Goal: Use online tool/utility: Utilize a website feature to perform a specific function

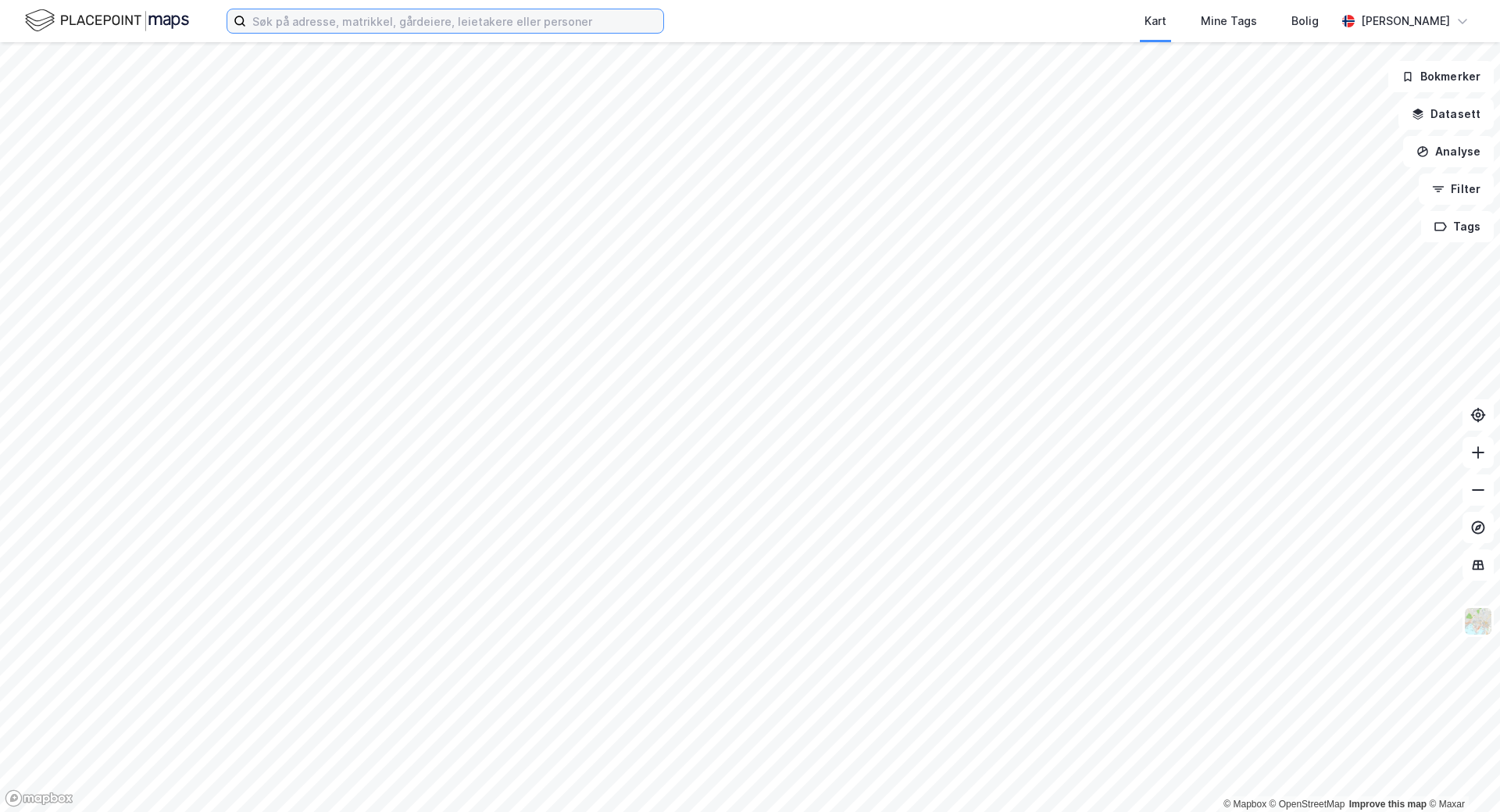
click at [284, 19] on input at bounding box center [454, 21] width 417 height 23
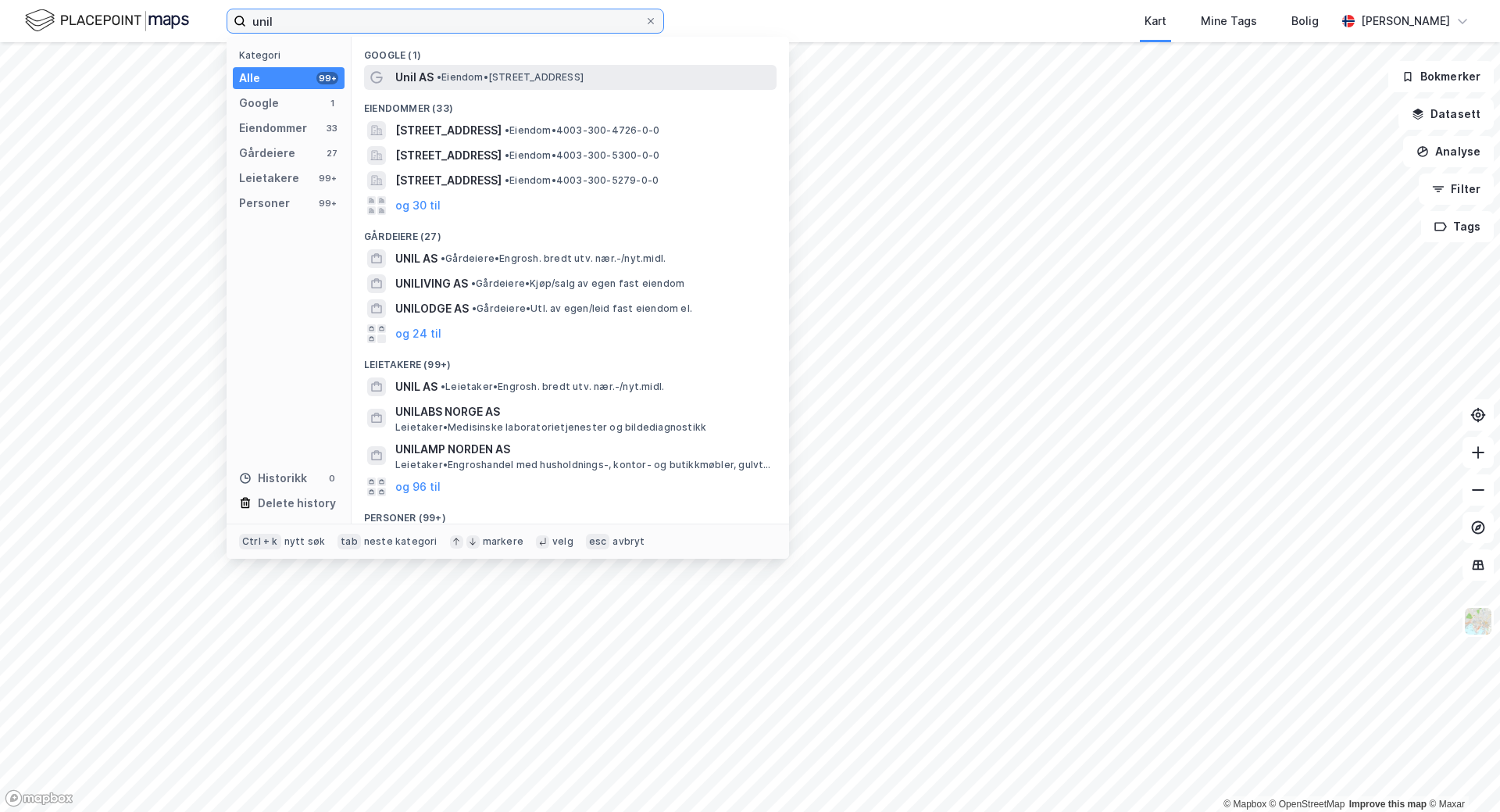
type input "unil"
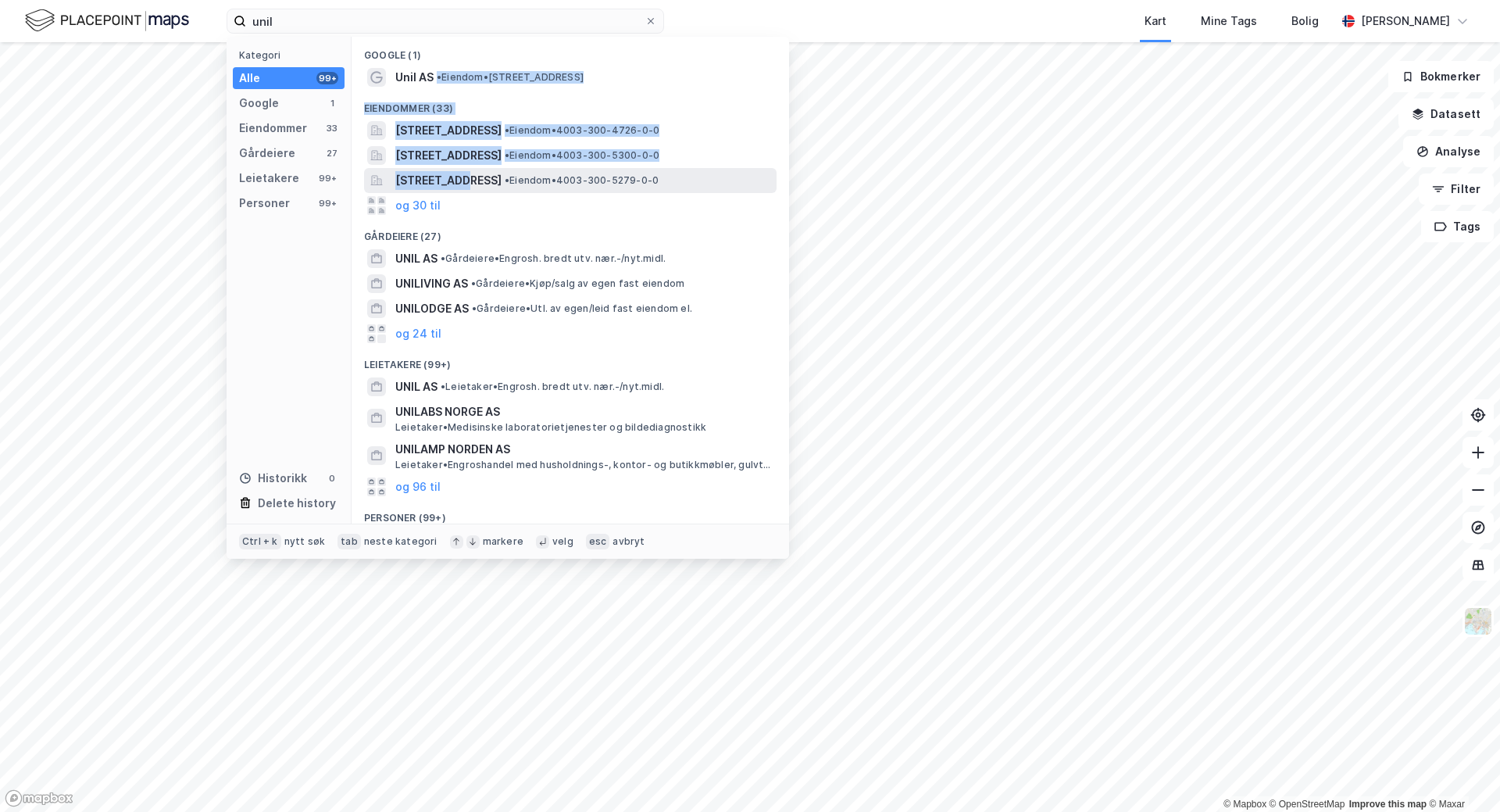
drag, startPoint x: 434, startPoint y: 80, endPoint x: 457, endPoint y: 178, distance: 100.7
click at [457, 178] on div "Google (1) Unil AS • Eiendom • [STREET_ADDRESS] Eiendommer (33) [STREET_ADDRESS…" at bounding box center [571, 280] width 438 height 487
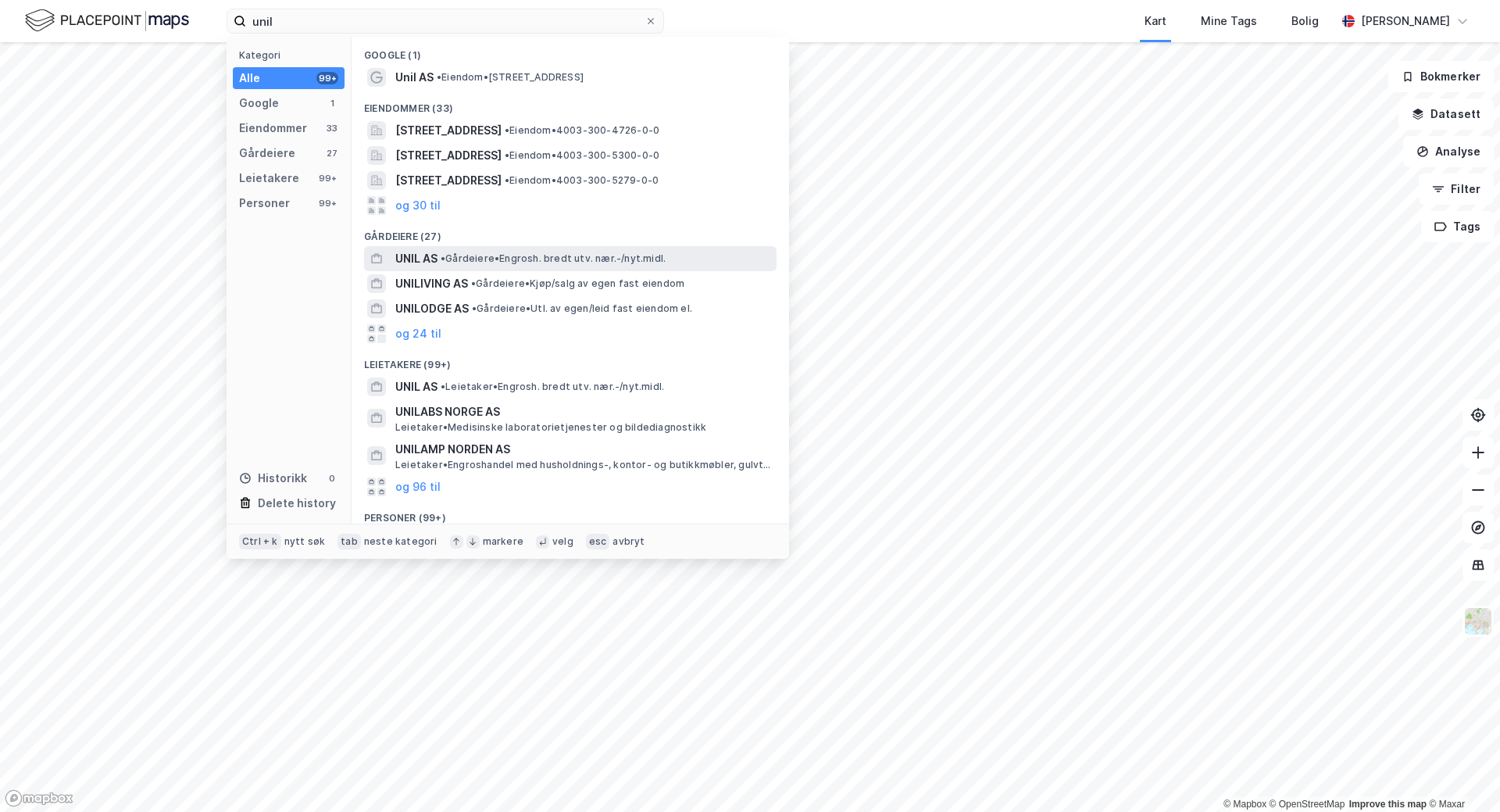
click at [452, 252] on span "• Gårdeiere • Engrosh. bredt utv. nær.-/nyt.midl." at bounding box center [553, 258] width 225 height 13
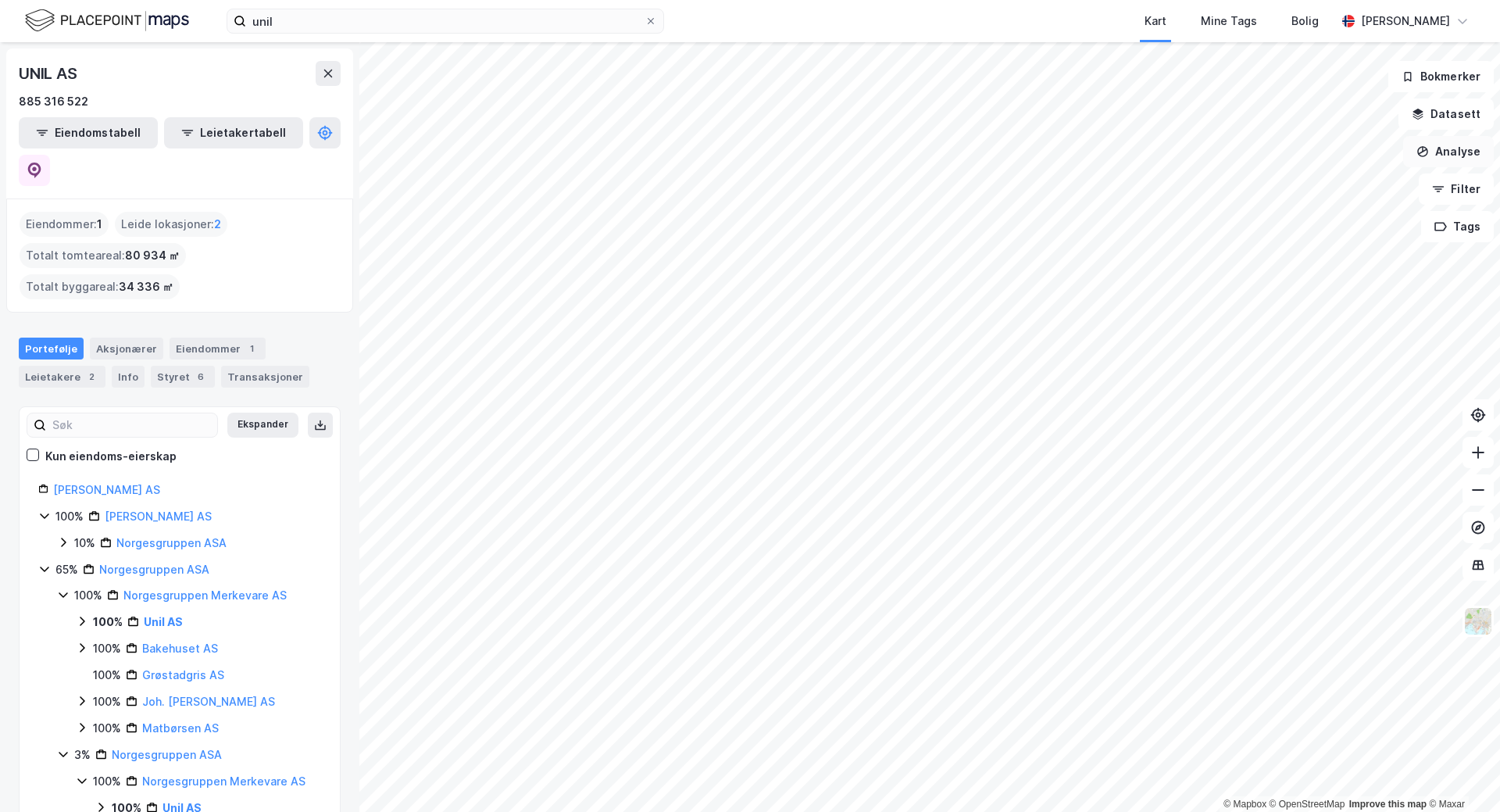
click at [1446, 157] on button "Analyse" at bounding box center [1449, 151] width 91 height 32
click at [1307, 180] on div "Tegn område" at bounding box center [1312, 185] width 136 height 14
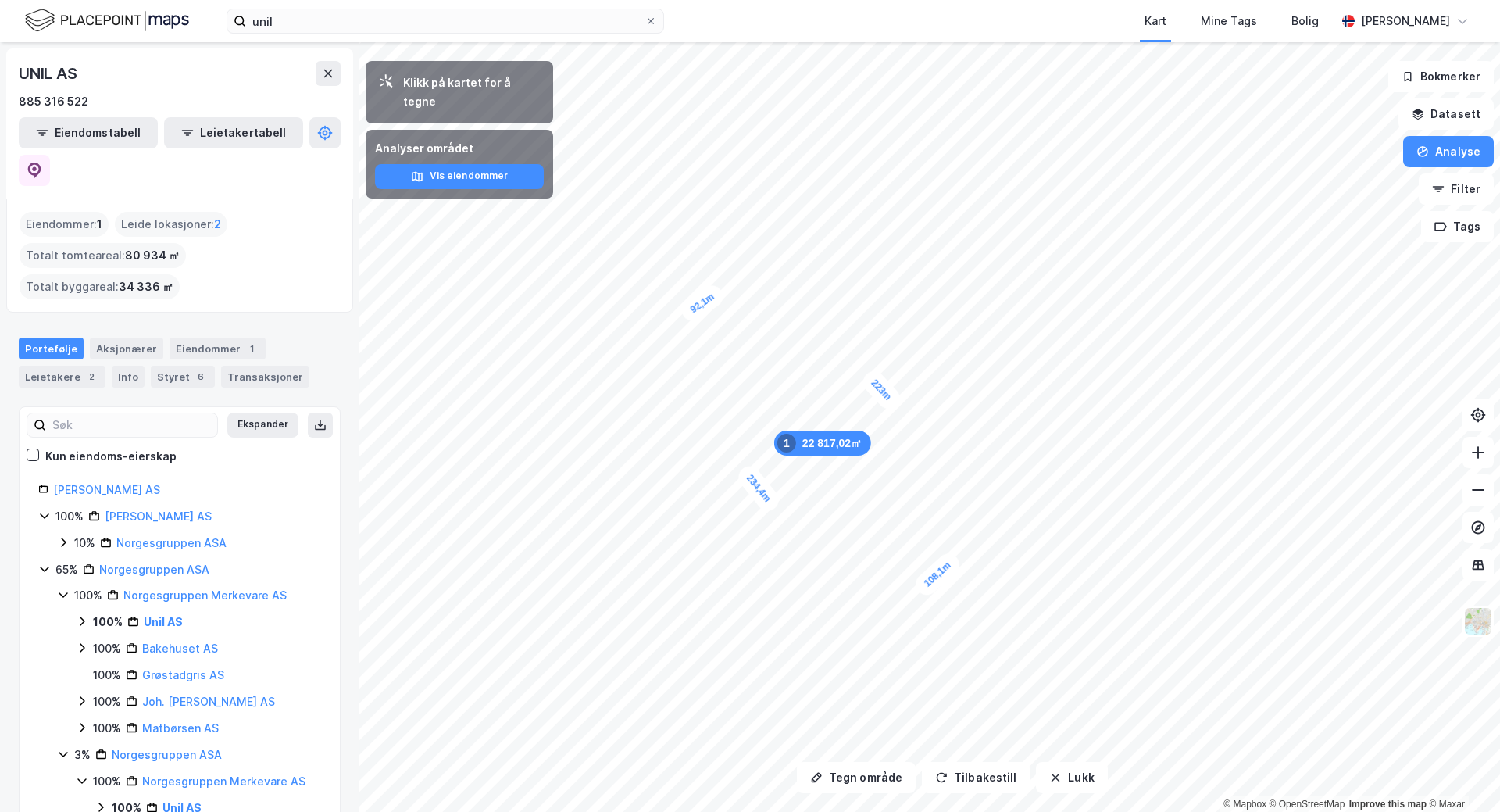
click at [803, 445] on div "22 817,02㎡ 1" at bounding box center [823, 443] width 97 height 25
click at [1489, 150] on button "Analyse" at bounding box center [1449, 151] width 91 height 32
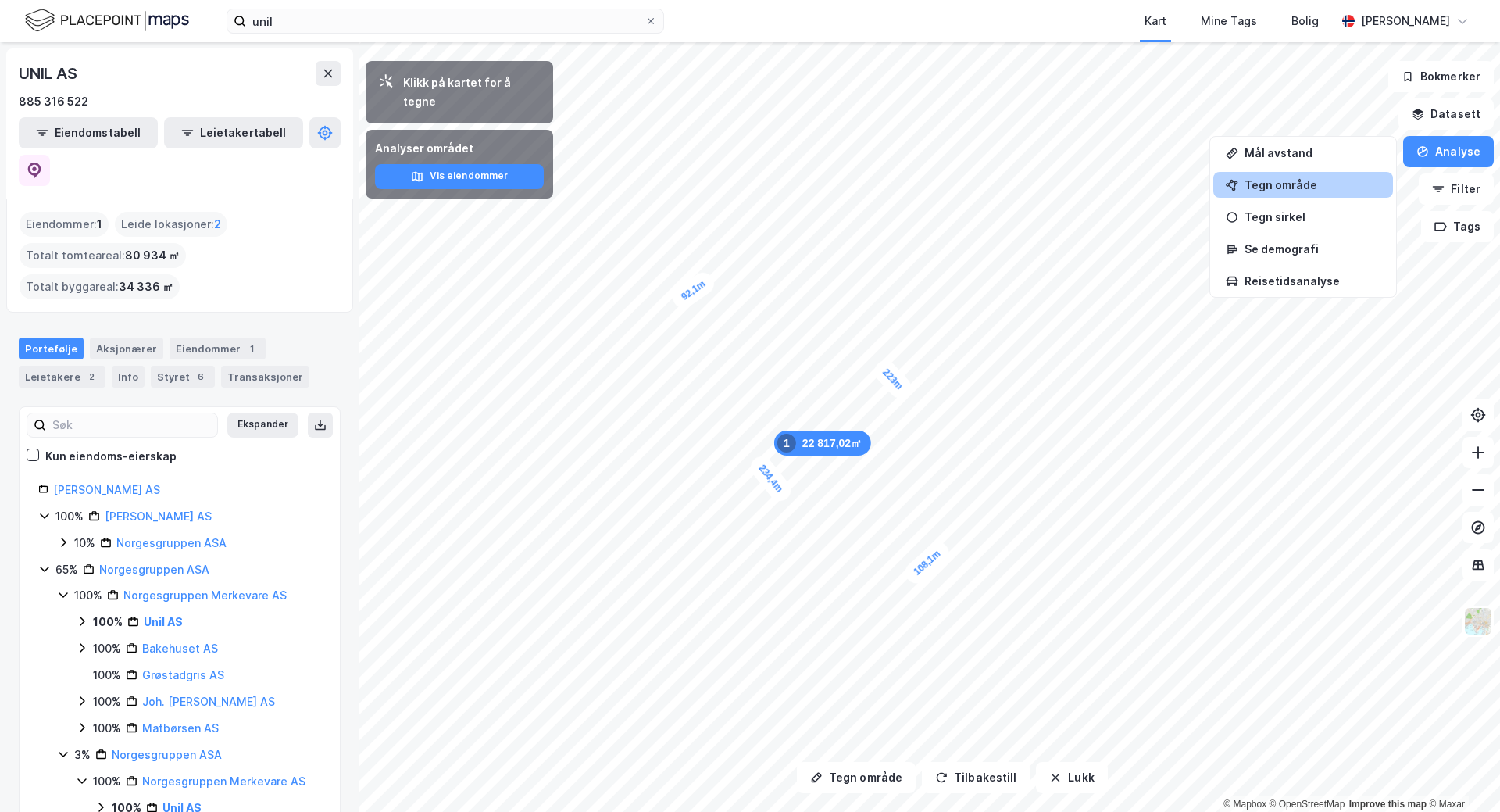
click at [1297, 191] on div "Tegn område" at bounding box center [1312, 185] width 136 height 14
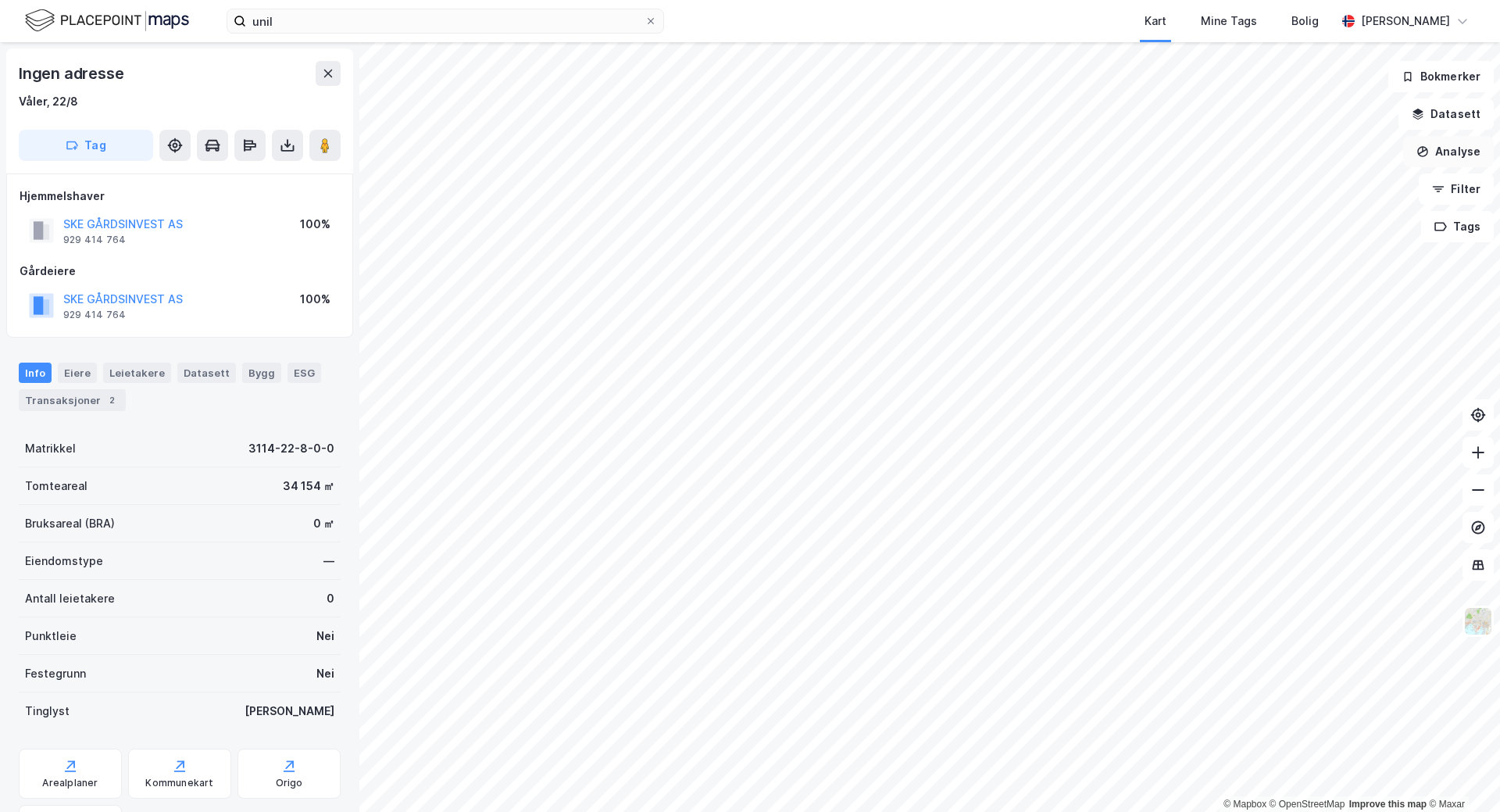
click at [1466, 157] on button "Analyse" at bounding box center [1449, 151] width 91 height 32
click at [1264, 180] on div "Tegn område" at bounding box center [1312, 185] width 136 height 14
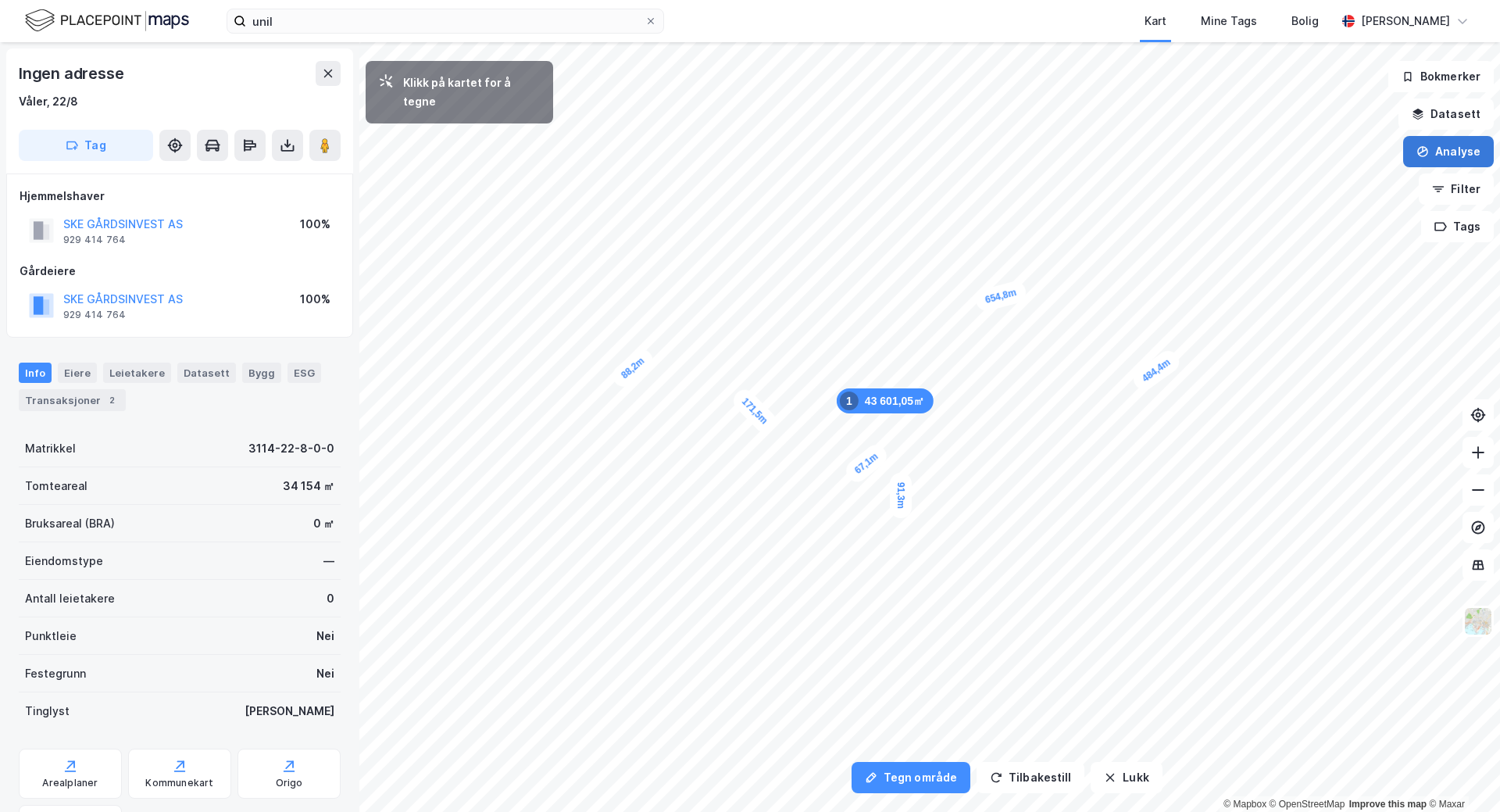
click at [1450, 150] on button "Analyse" at bounding box center [1449, 151] width 91 height 32
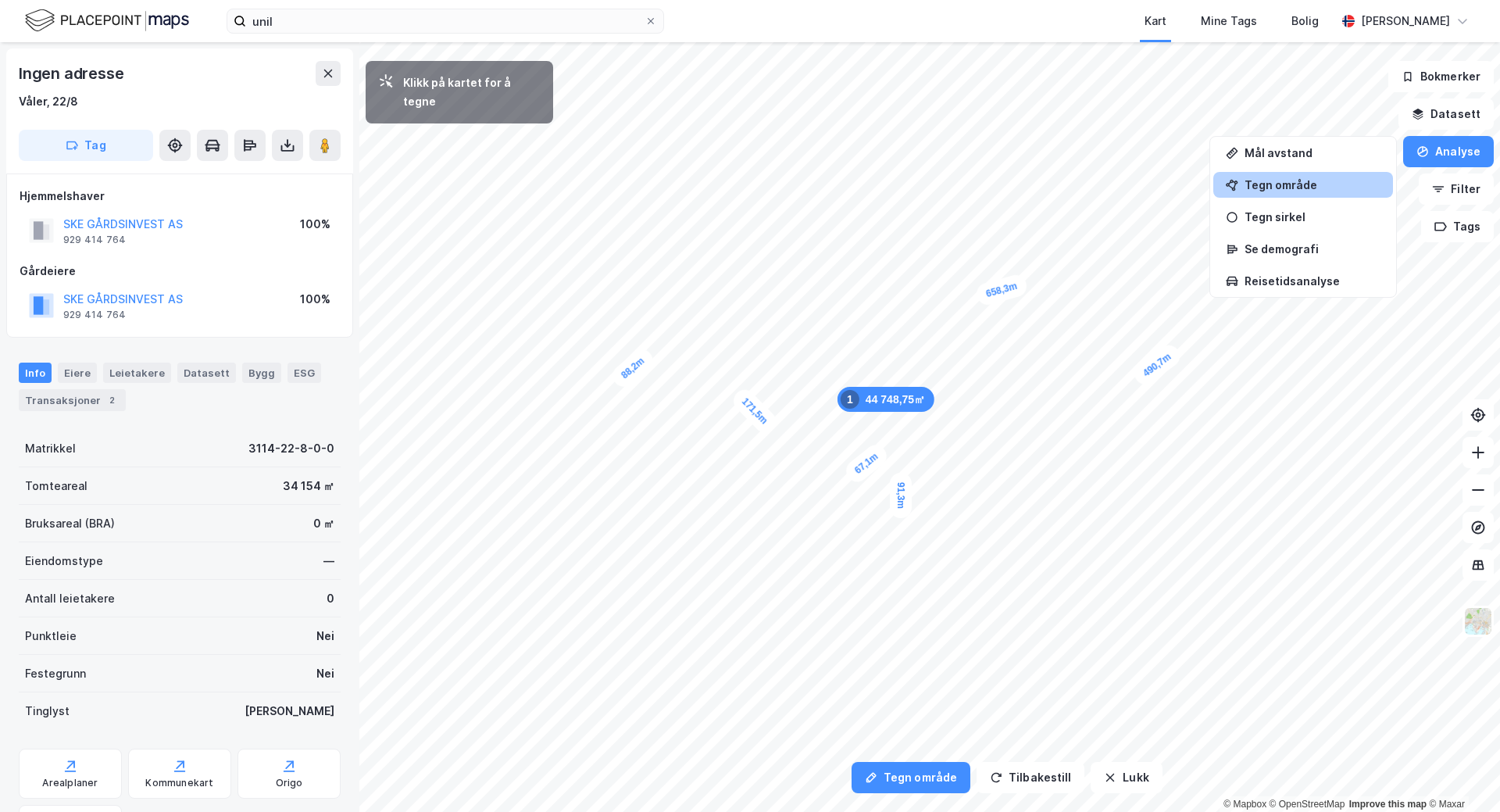
click at [1309, 188] on div "Tegn område" at bounding box center [1312, 185] width 136 height 14
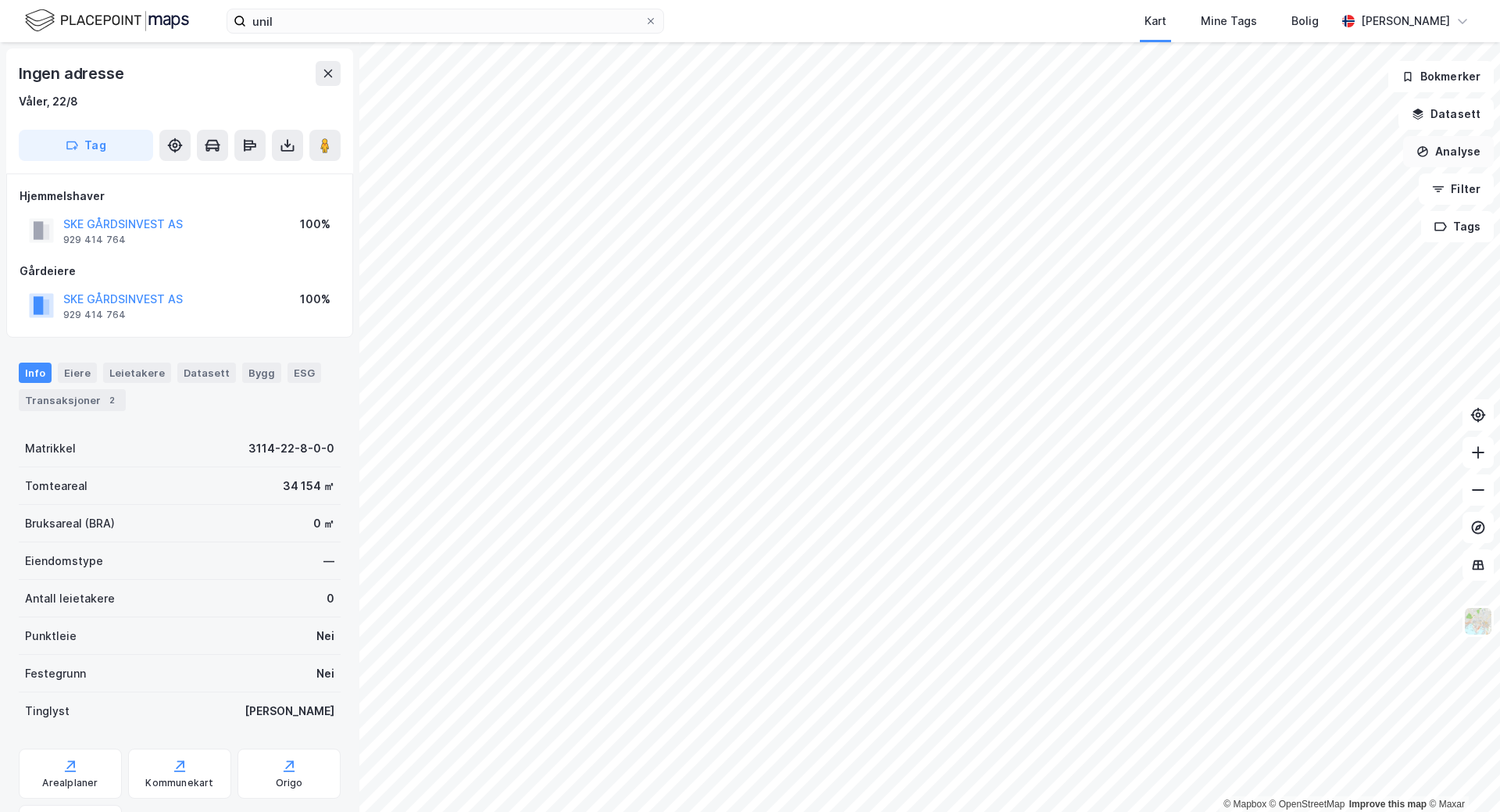
click at [1463, 158] on button "Analyse" at bounding box center [1449, 151] width 91 height 32
click at [1303, 187] on div "Tegn område" at bounding box center [1312, 185] width 136 height 14
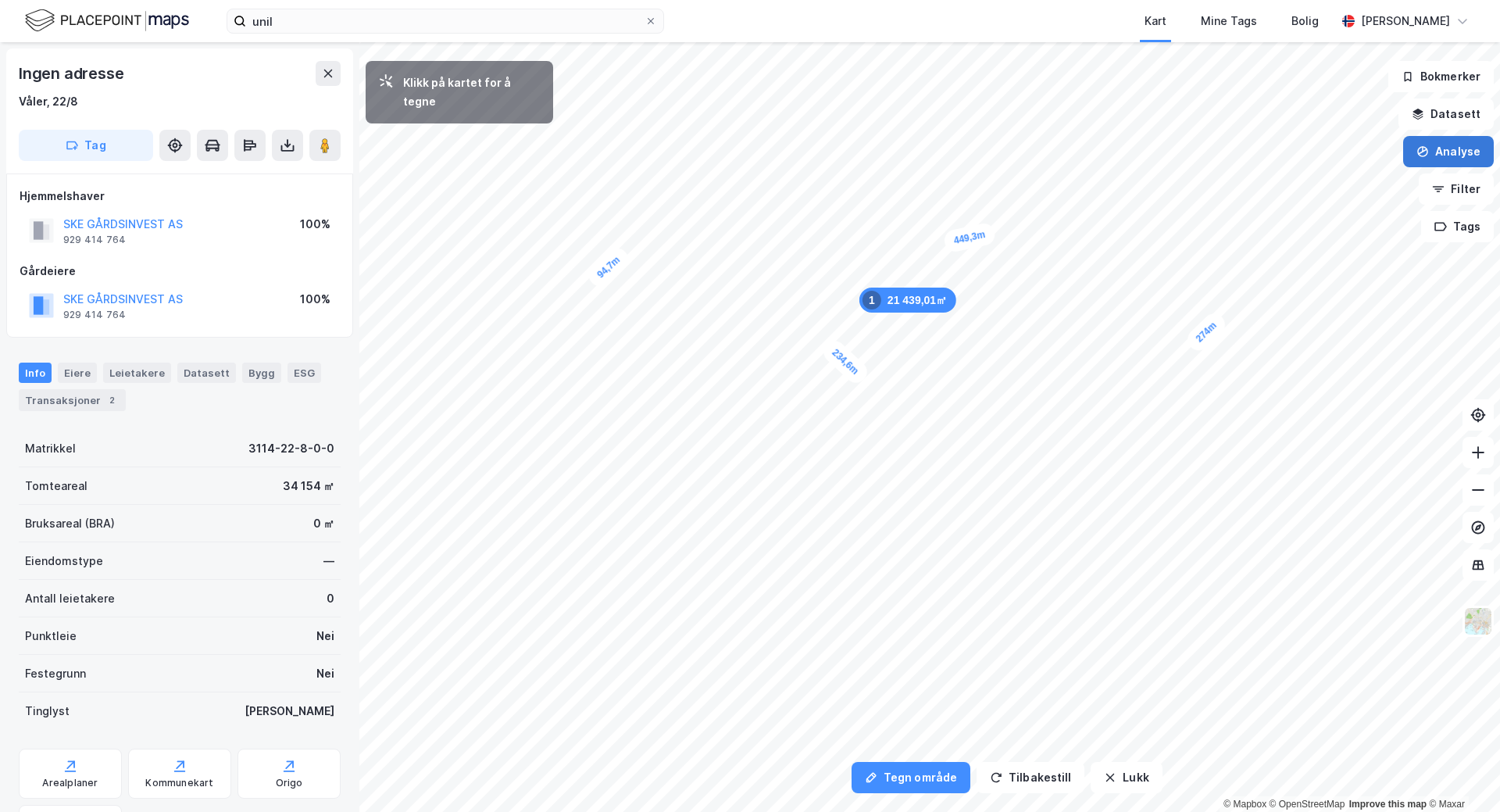
click at [1425, 157] on icon "button" at bounding box center [1423, 151] width 11 height 11
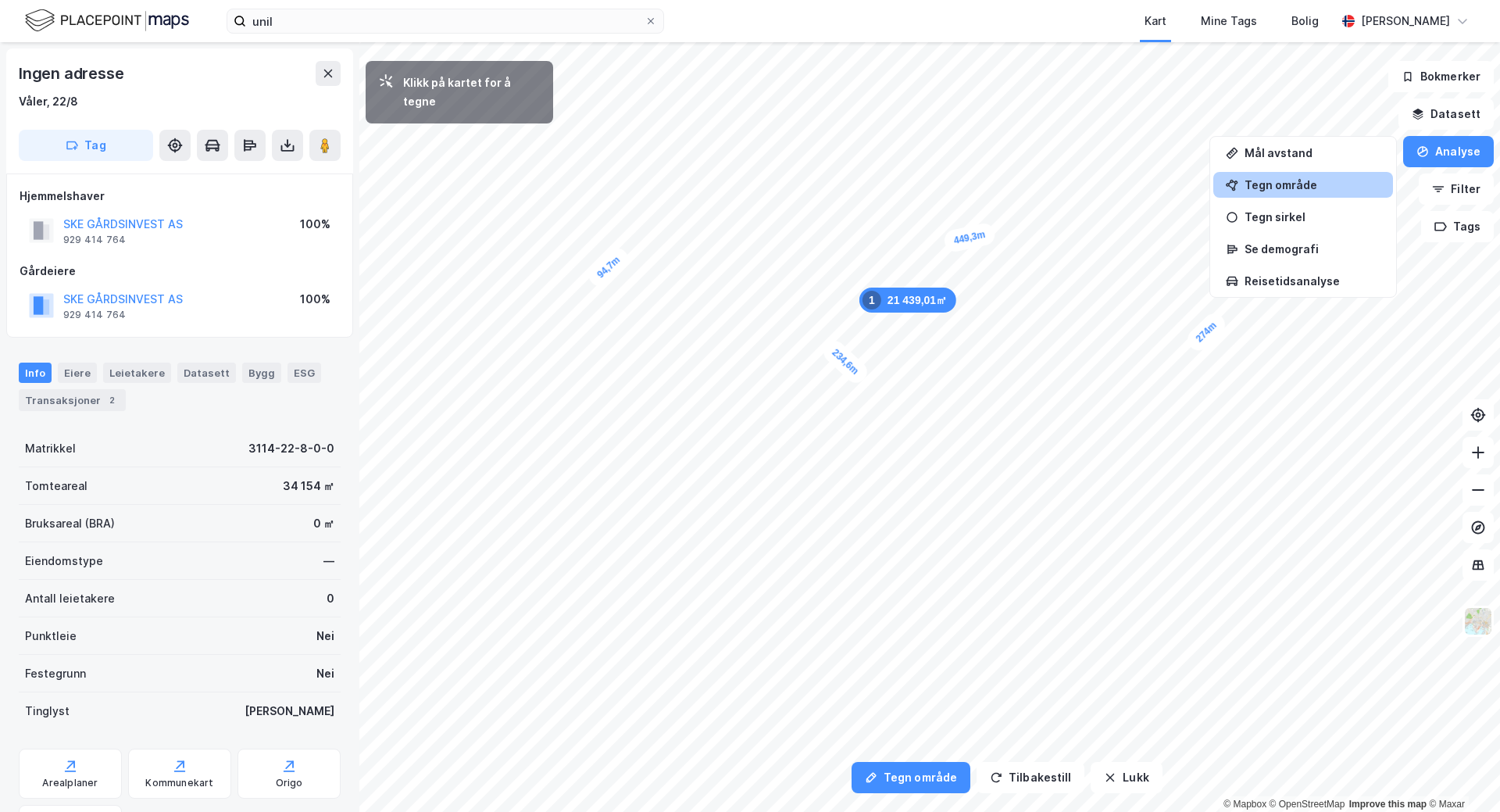
click at [1339, 175] on div "Tegn område" at bounding box center [1304, 185] width 180 height 26
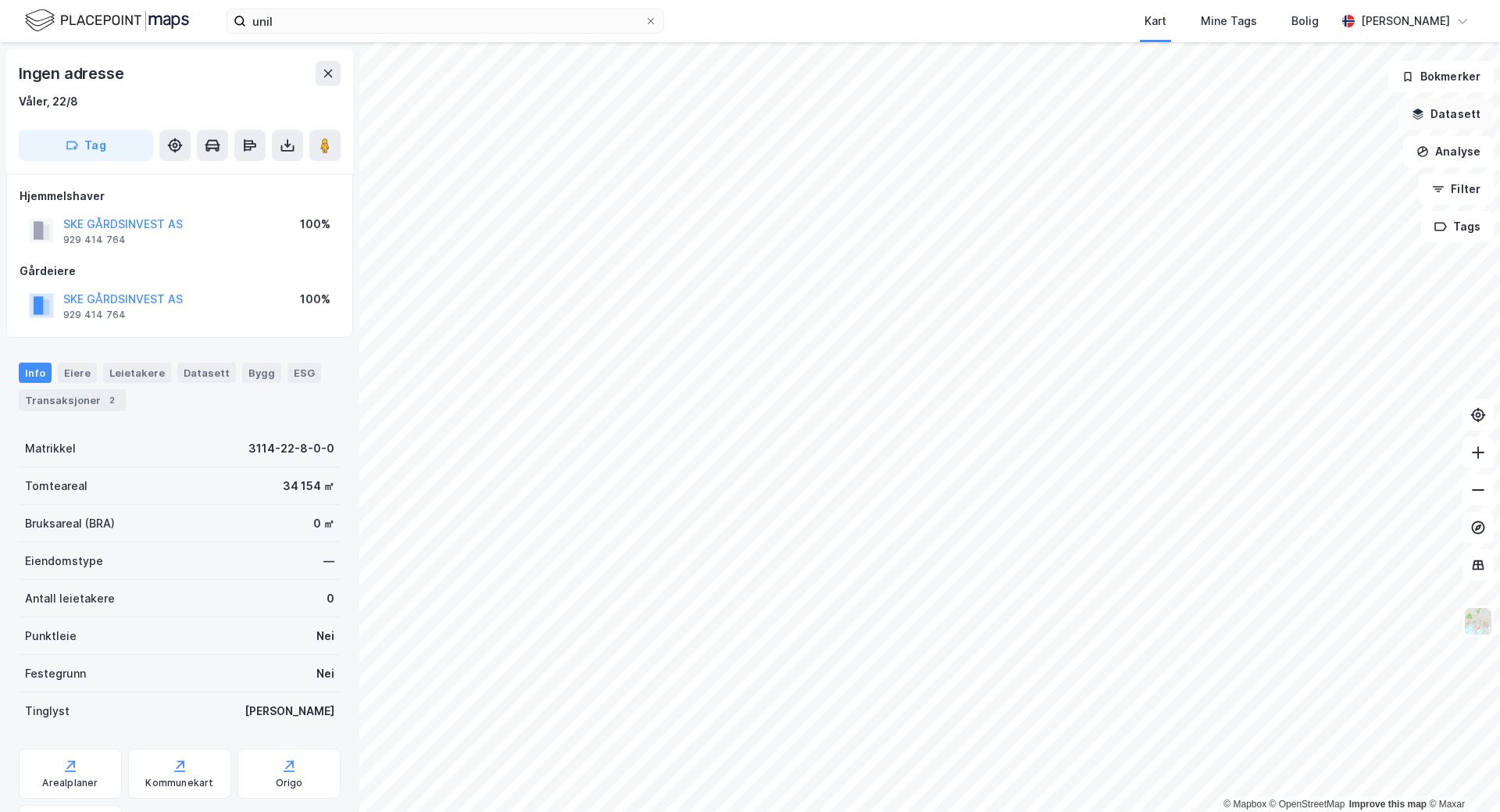
click at [1447, 107] on button "Datasett" at bounding box center [1446, 113] width 95 height 32
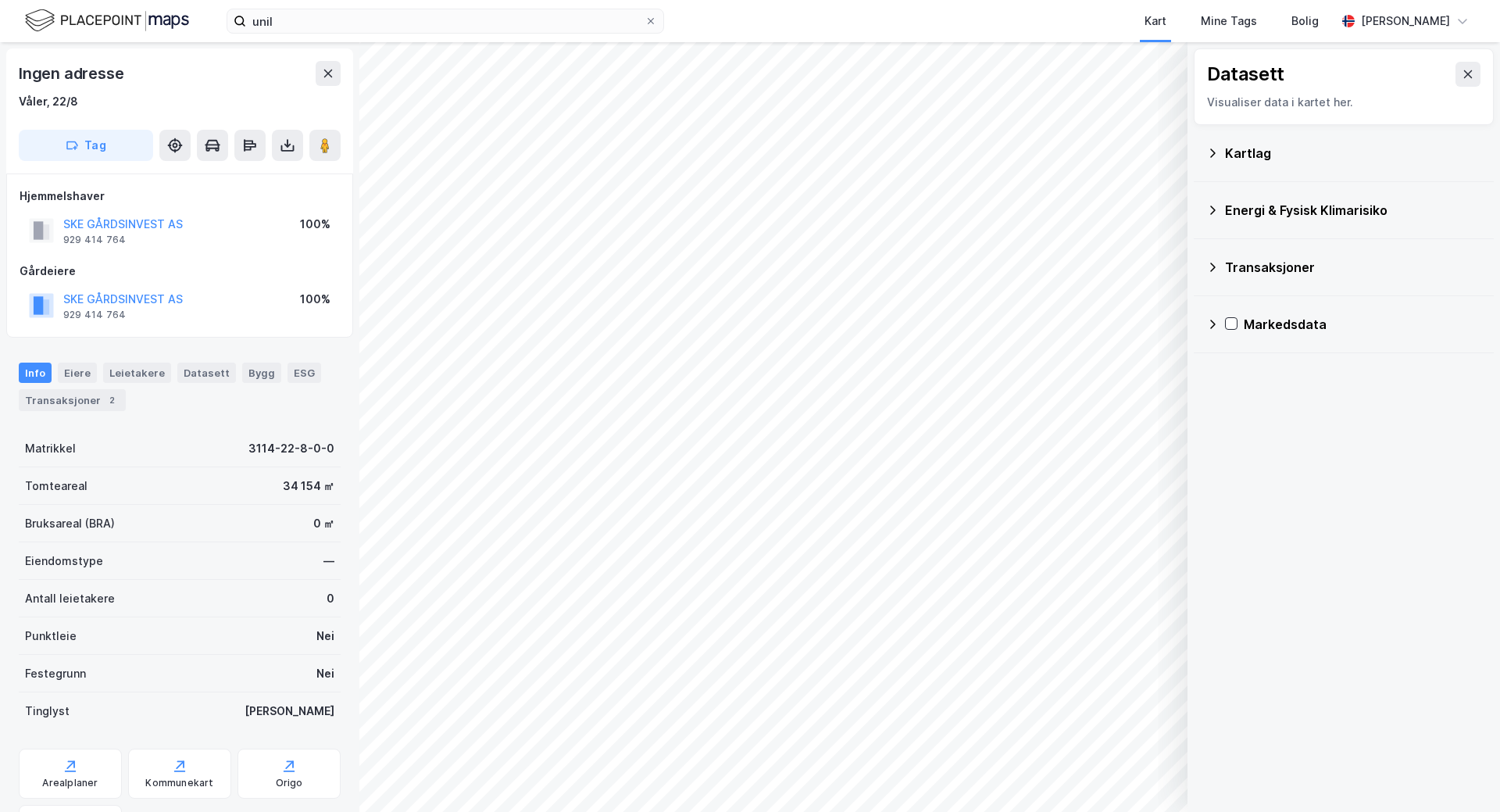
click at [1462, 74] on icon at bounding box center [1468, 75] width 13 height 13
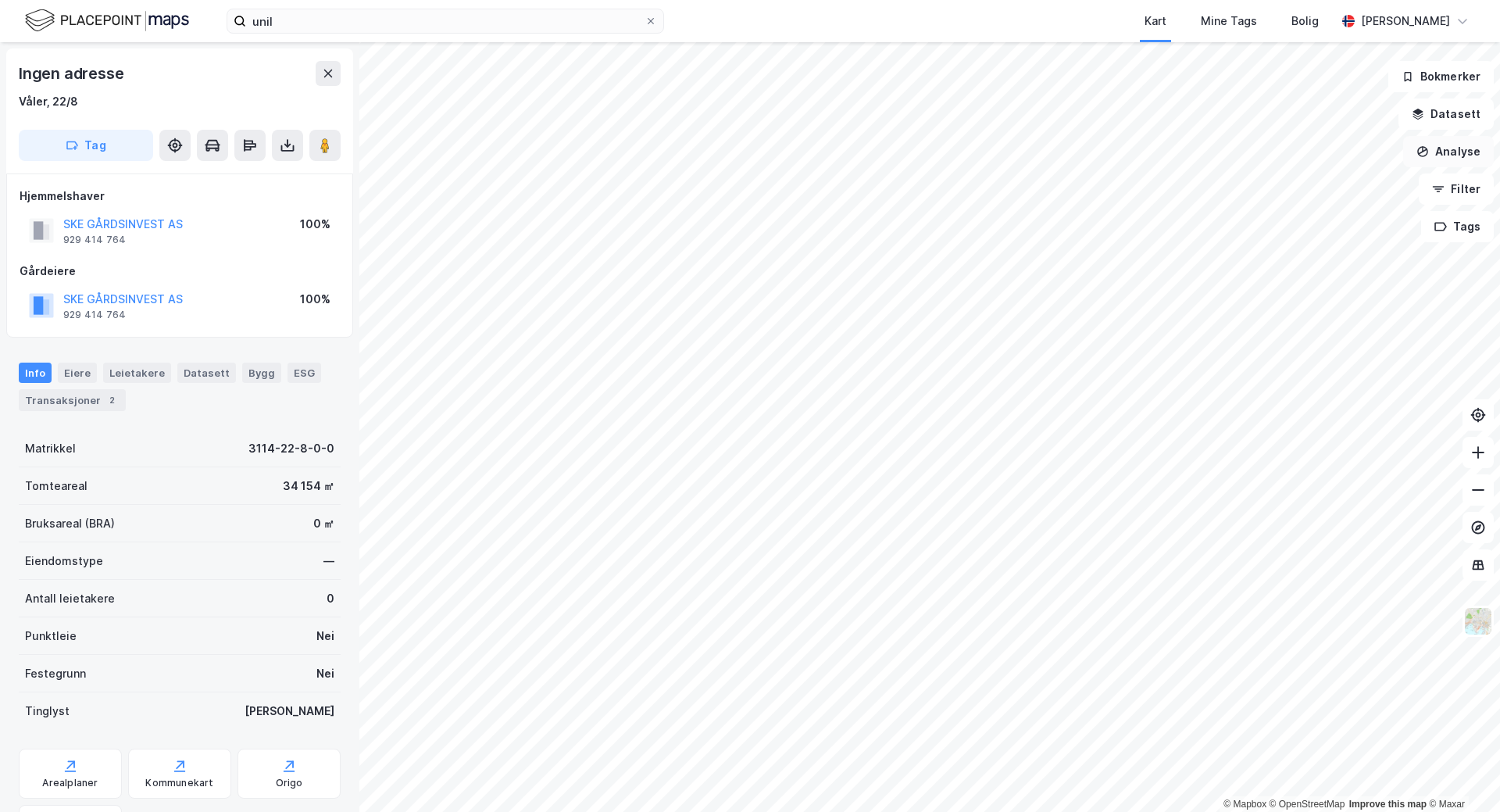
click at [1441, 151] on button "Analyse" at bounding box center [1449, 151] width 91 height 32
click at [1285, 187] on div "Tegn område" at bounding box center [1312, 185] width 136 height 14
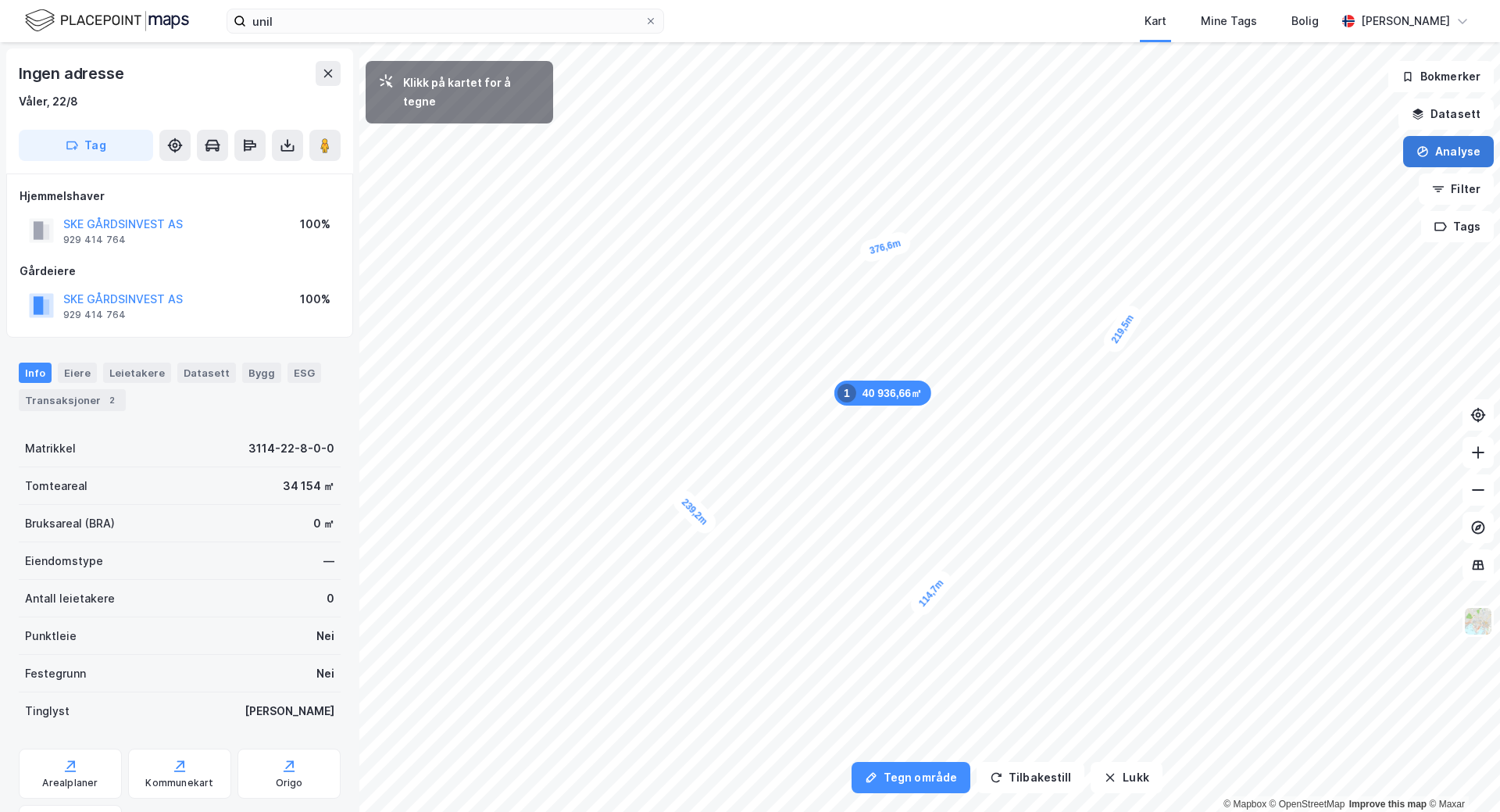
click at [1438, 147] on button "Analyse" at bounding box center [1449, 151] width 91 height 32
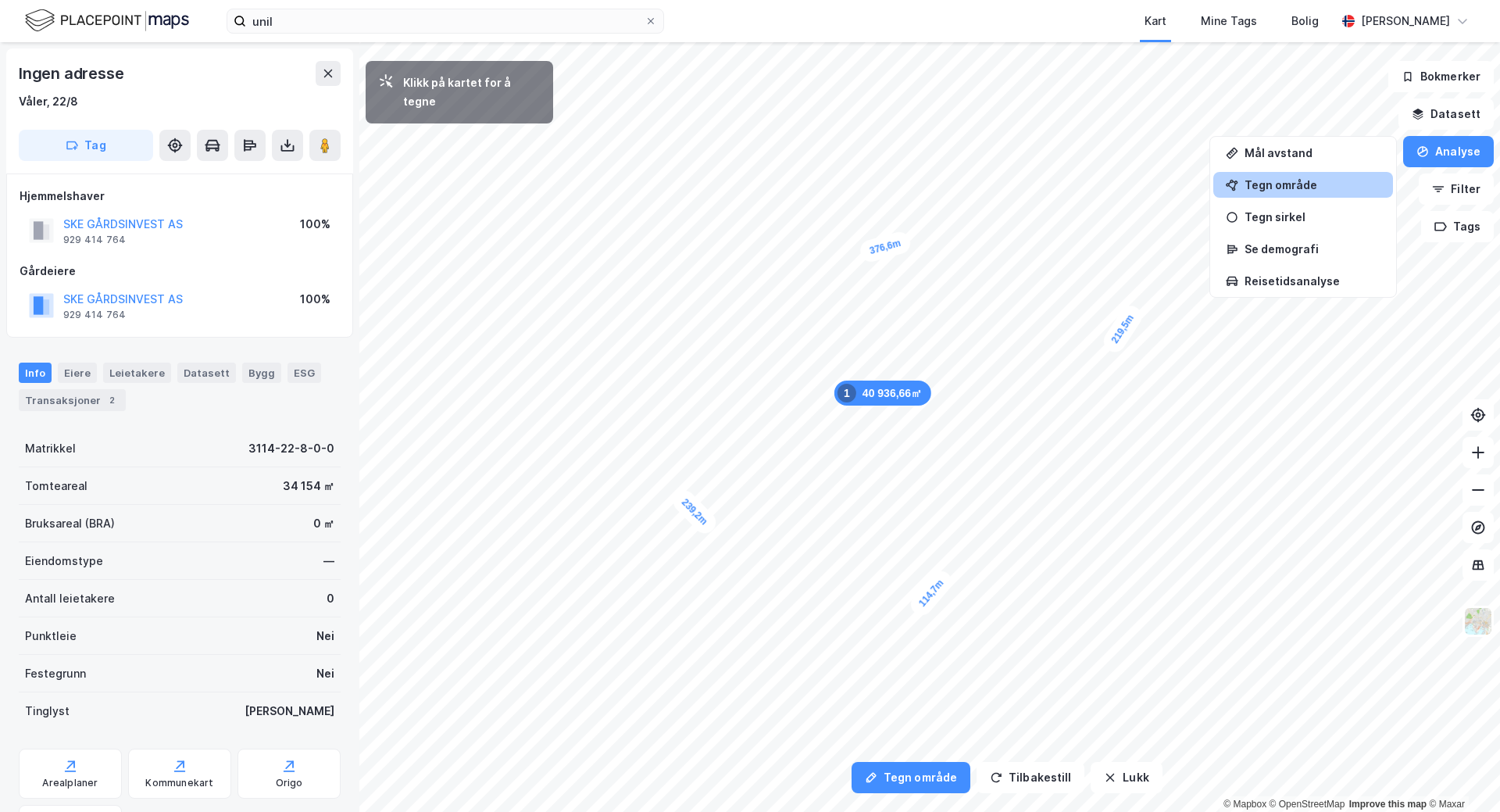
click at [1277, 190] on div "Tegn område" at bounding box center [1312, 185] width 136 height 14
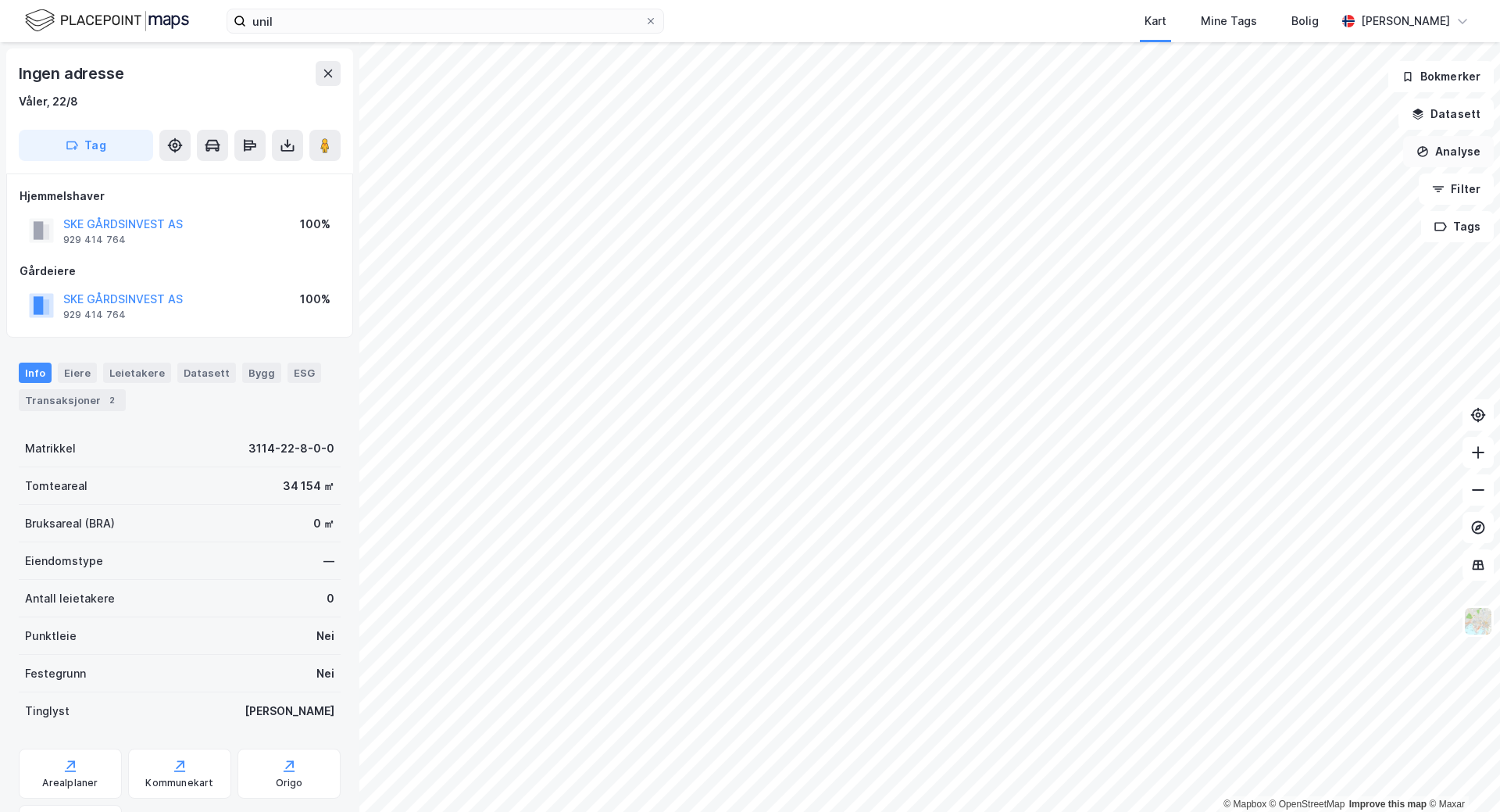
click at [1435, 152] on button "Analyse" at bounding box center [1449, 151] width 91 height 32
click at [1306, 186] on div "Tegn område" at bounding box center [1312, 185] width 136 height 14
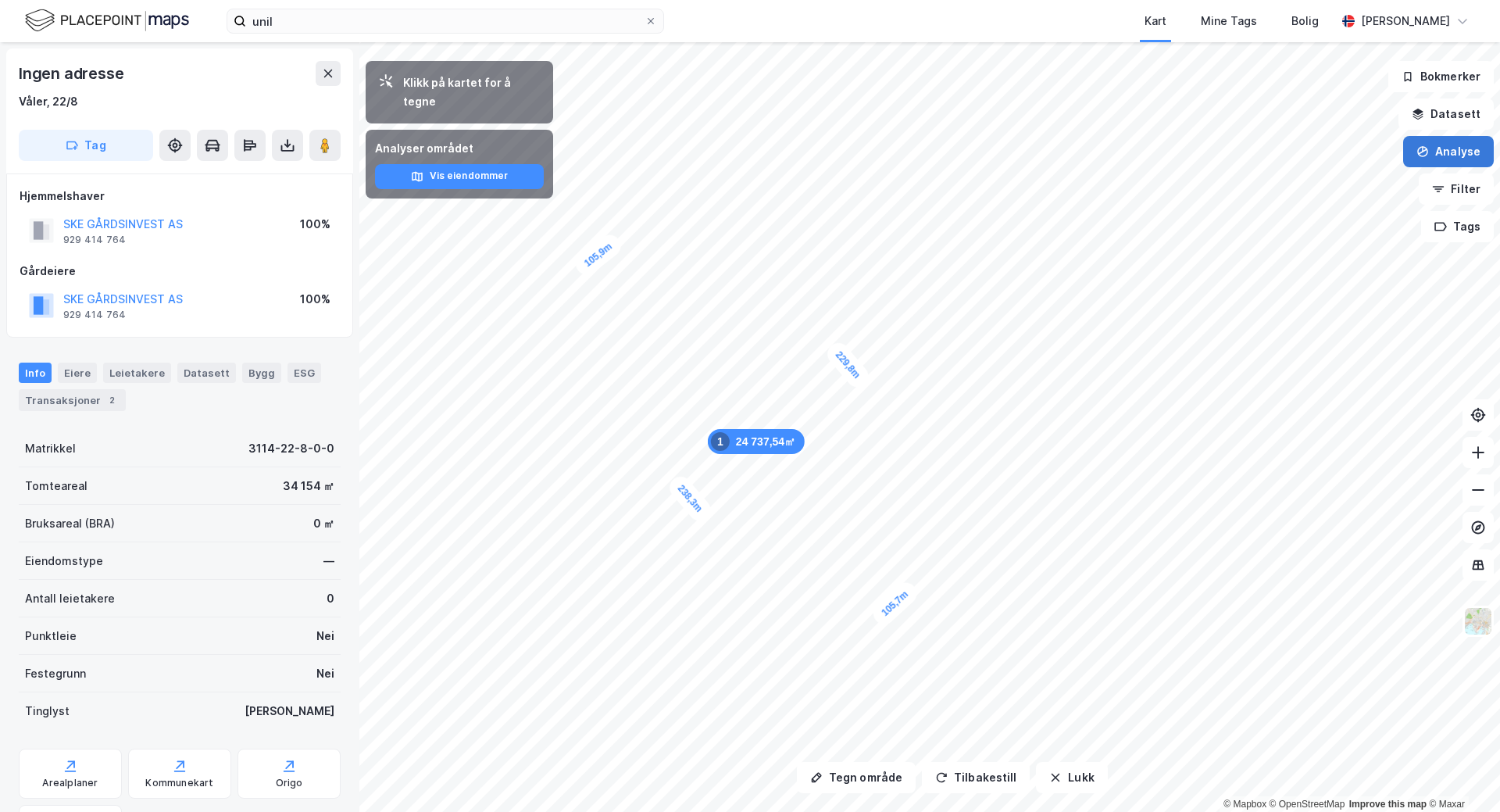
click at [1443, 141] on button "Analyse" at bounding box center [1449, 151] width 91 height 32
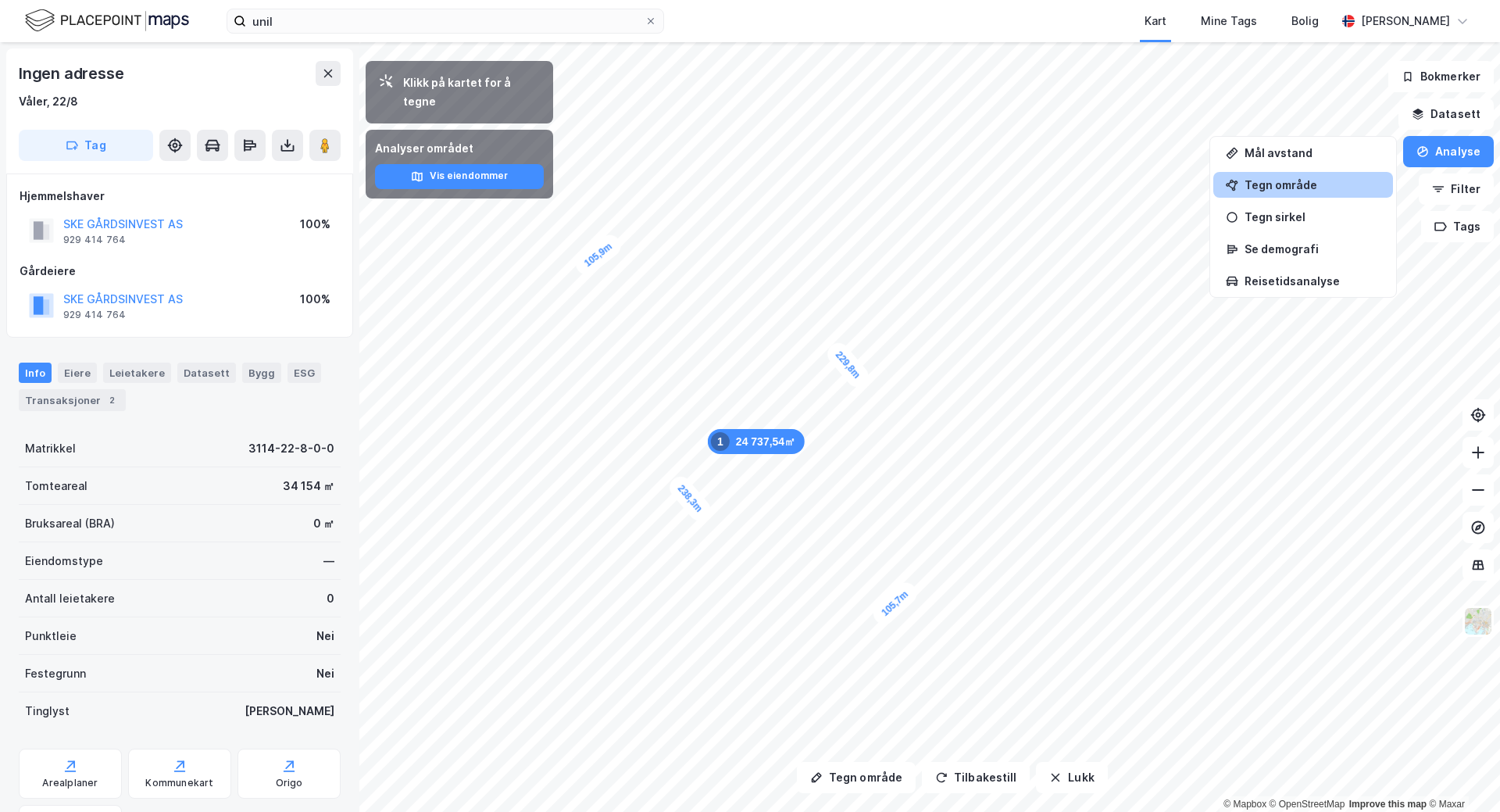
click at [1324, 191] on div "Tegn område" at bounding box center [1312, 185] width 136 height 14
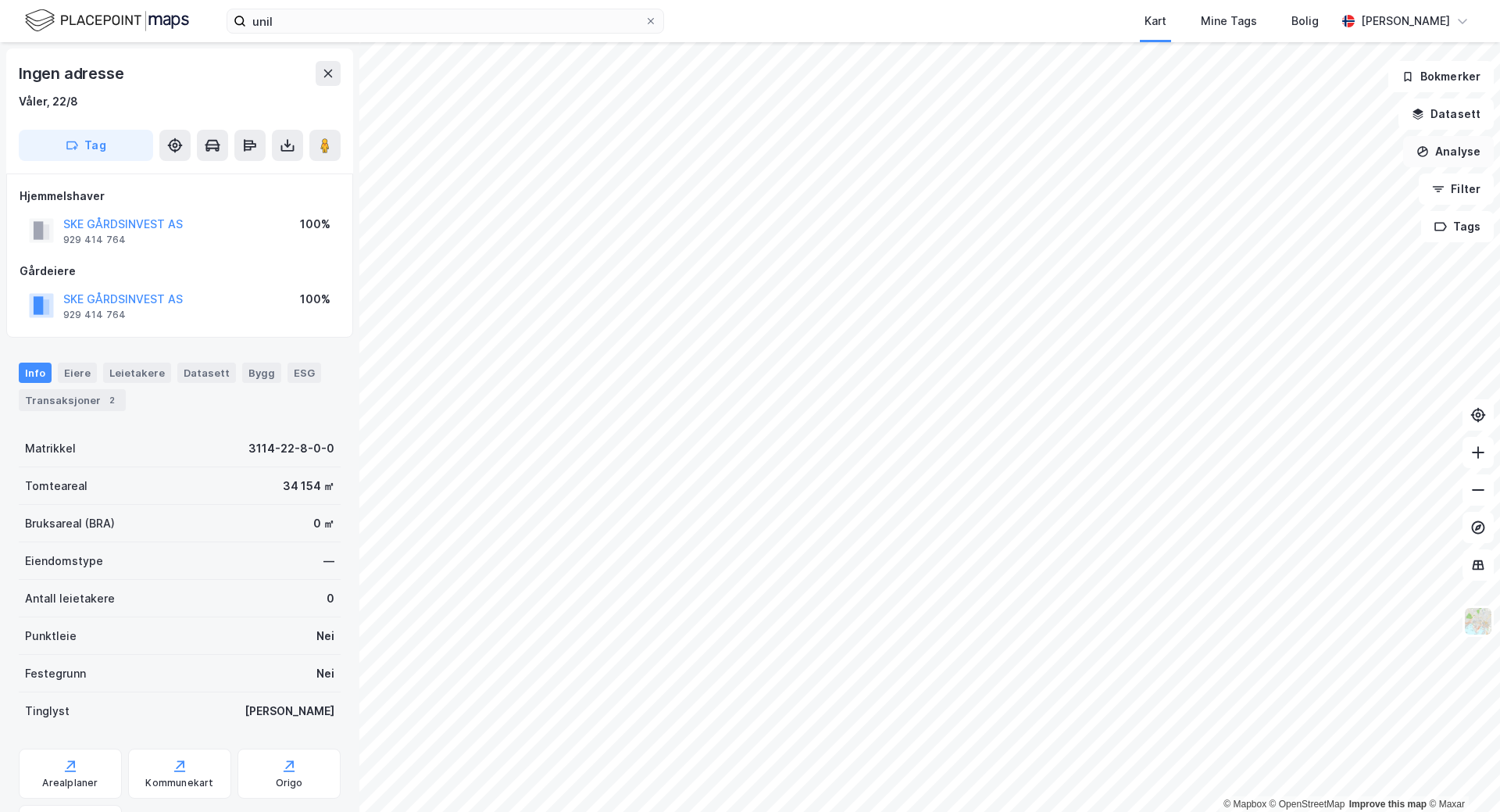
click at [1442, 158] on button "Analyse" at bounding box center [1449, 151] width 91 height 32
click at [1274, 188] on div "Tegn område" at bounding box center [1312, 185] width 136 height 14
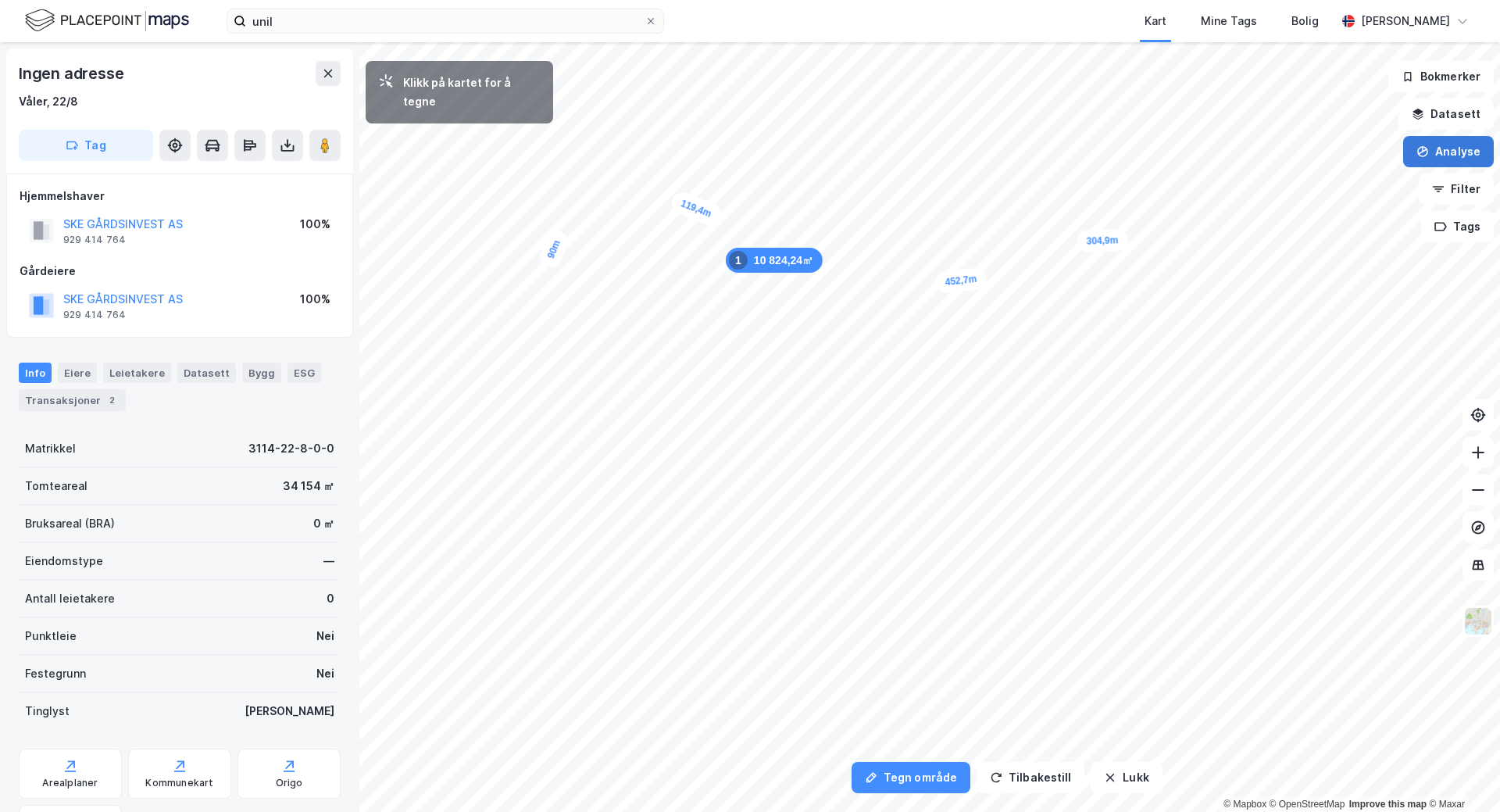
click at [1450, 146] on button "Analyse" at bounding box center [1449, 151] width 91 height 32
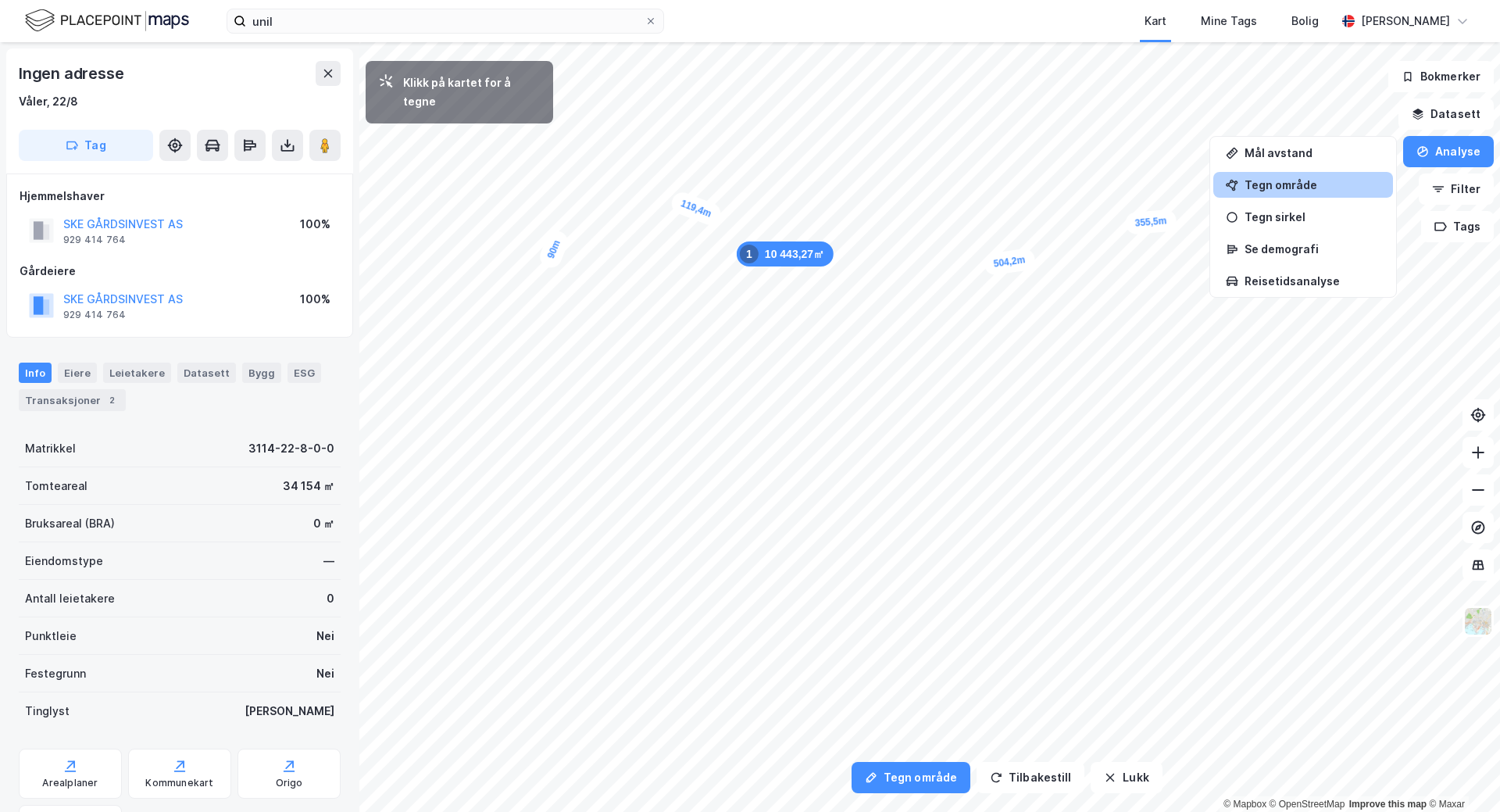
click at [1306, 185] on div "Tegn område" at bounding box center [1312, 185] width 136 height 14
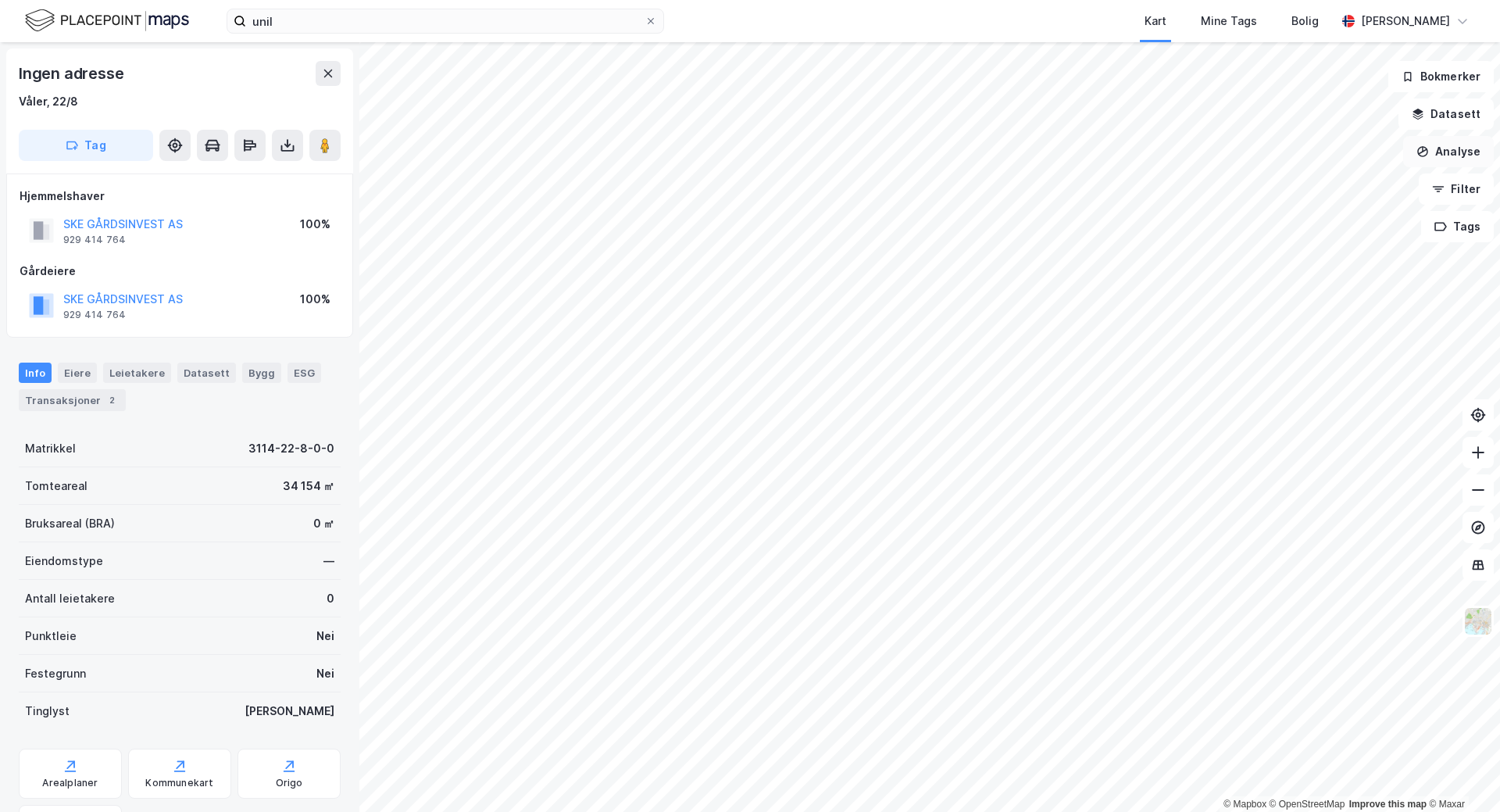
click at [1452, 156] on button "Analyse" at bounding box center [1449, 151] width 91 height 32
click at [1307, 190] on div "Tegn område" at bounding box center [1312, 185] width 136 height 14
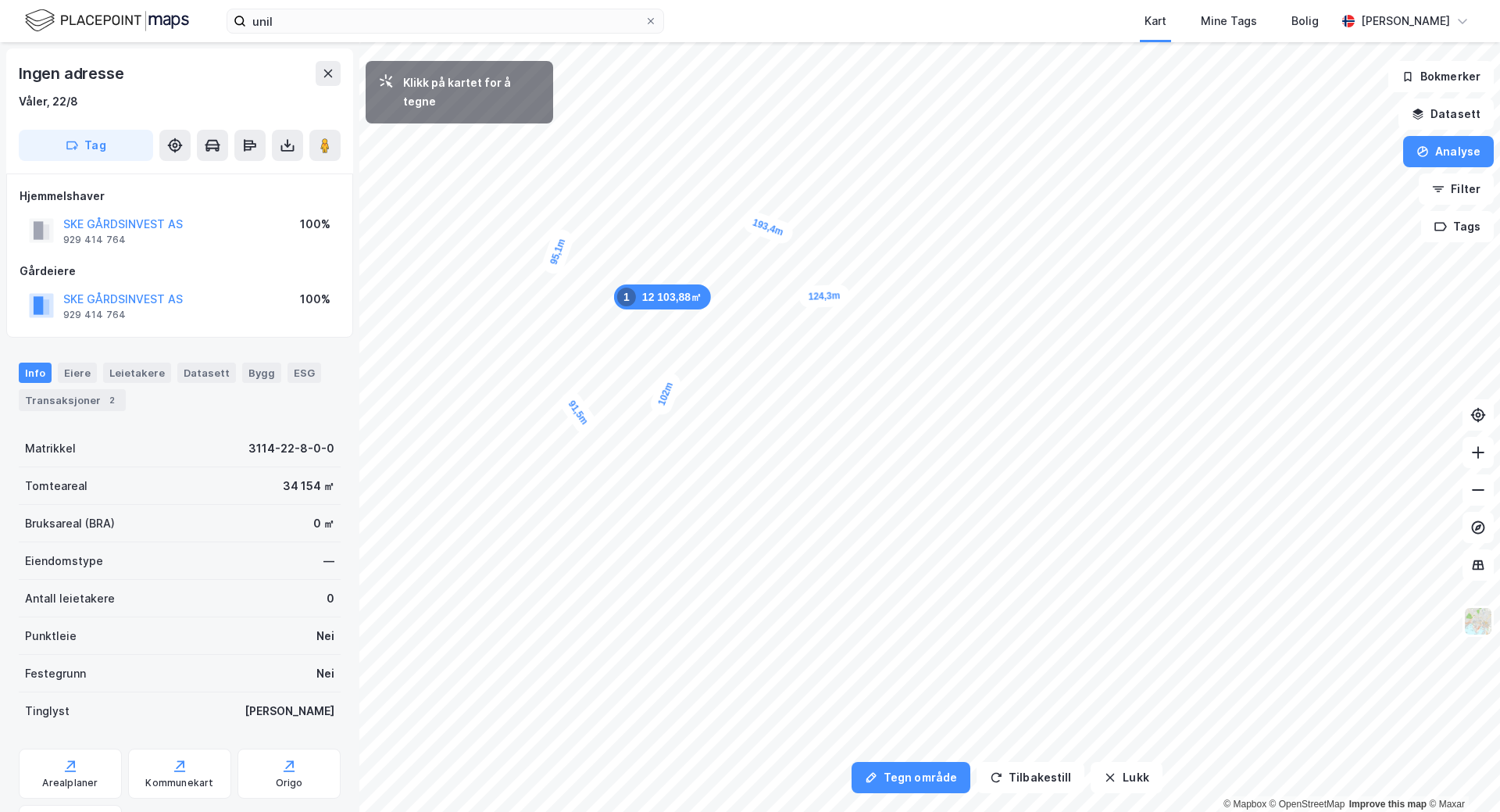
click at [701, 301] on div "12 103,88㎡ 1" at bounding box center [663, 297] width 97 height 25
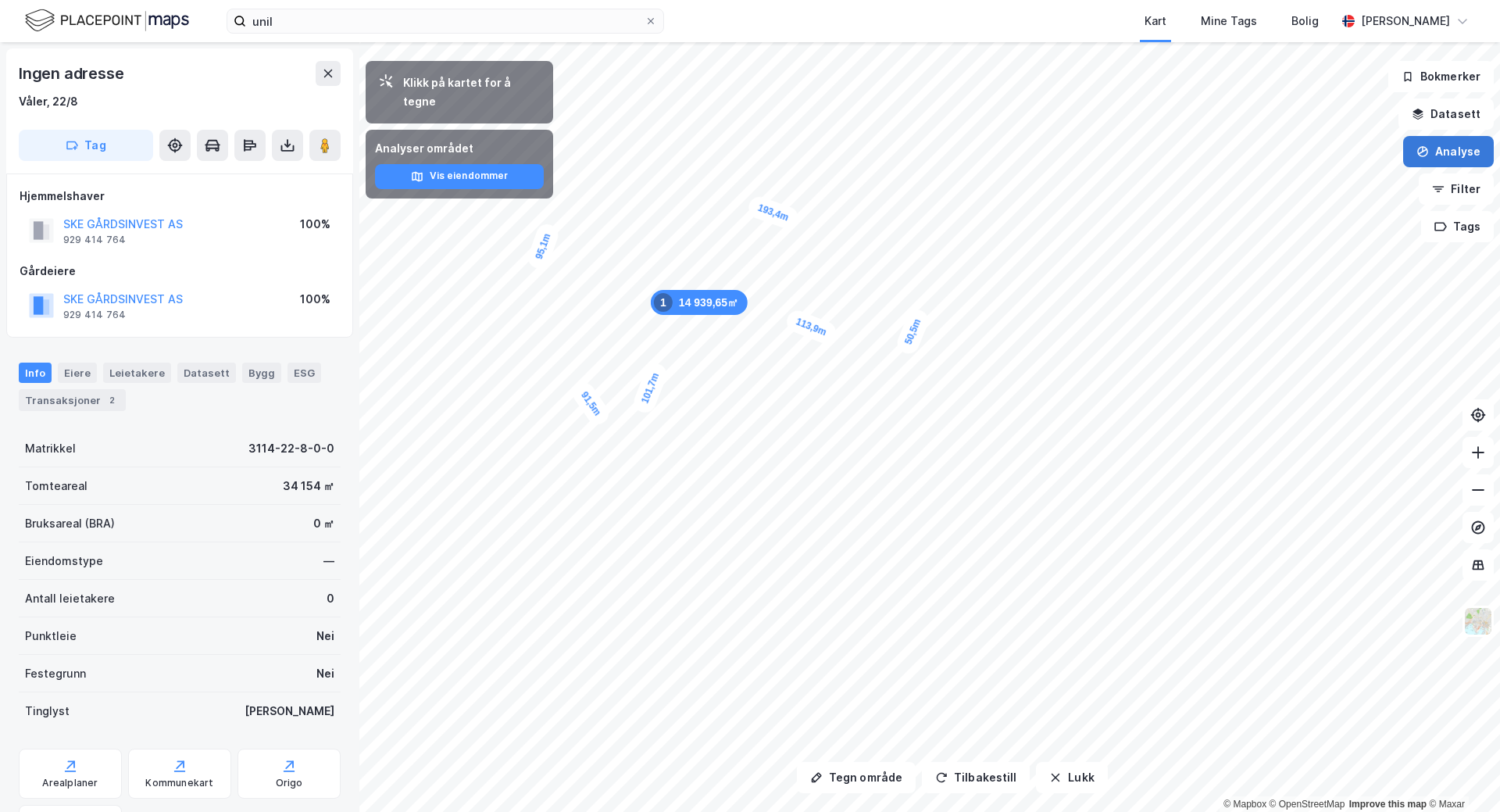
click at [1453, 154] on button "Analyse" at bounding box center [1449, 151] width 91 height 32
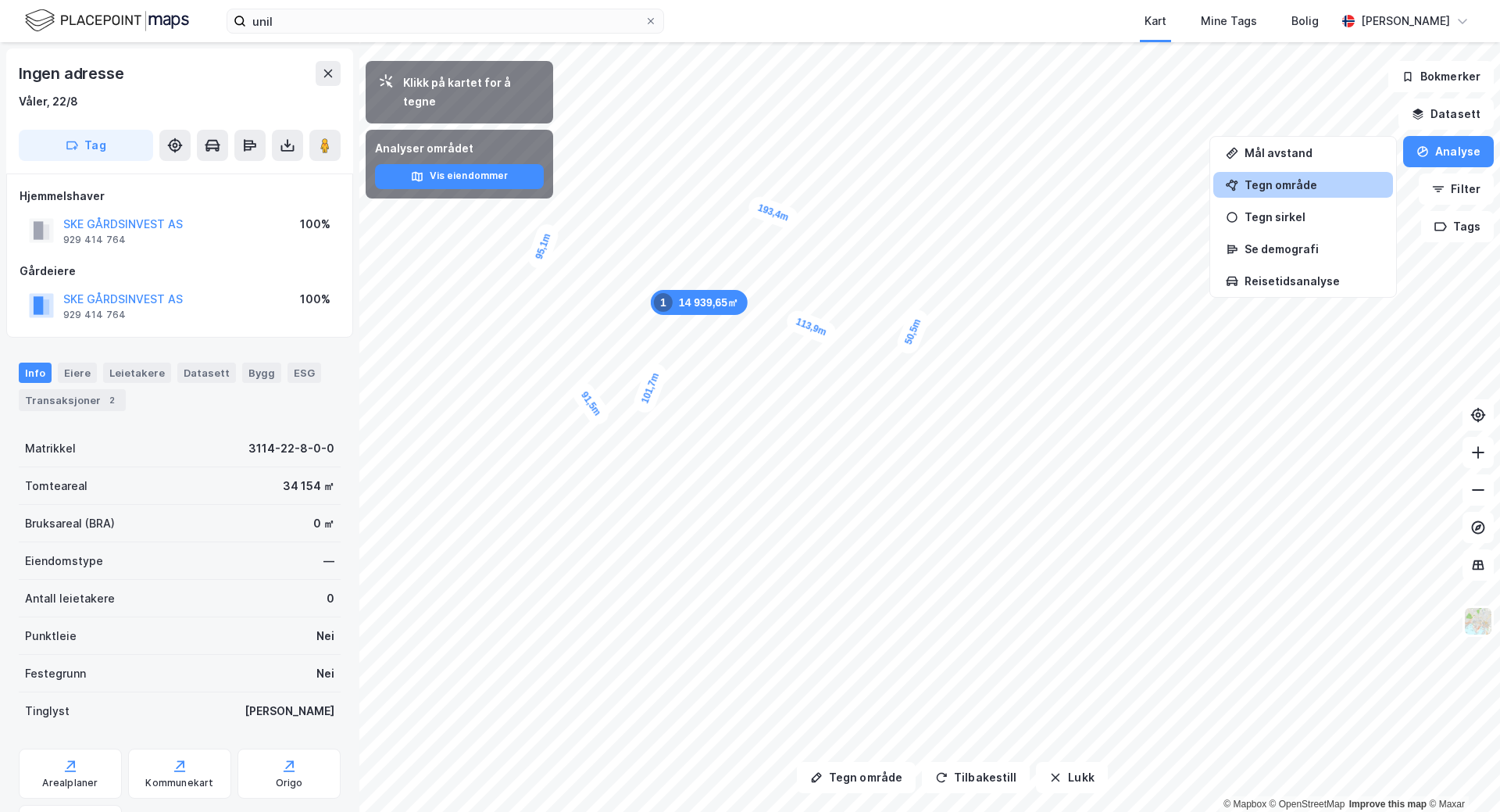
click at [1274, 187] on div "Tegn område" at bounding box center [1312, 185] width 136 height 14
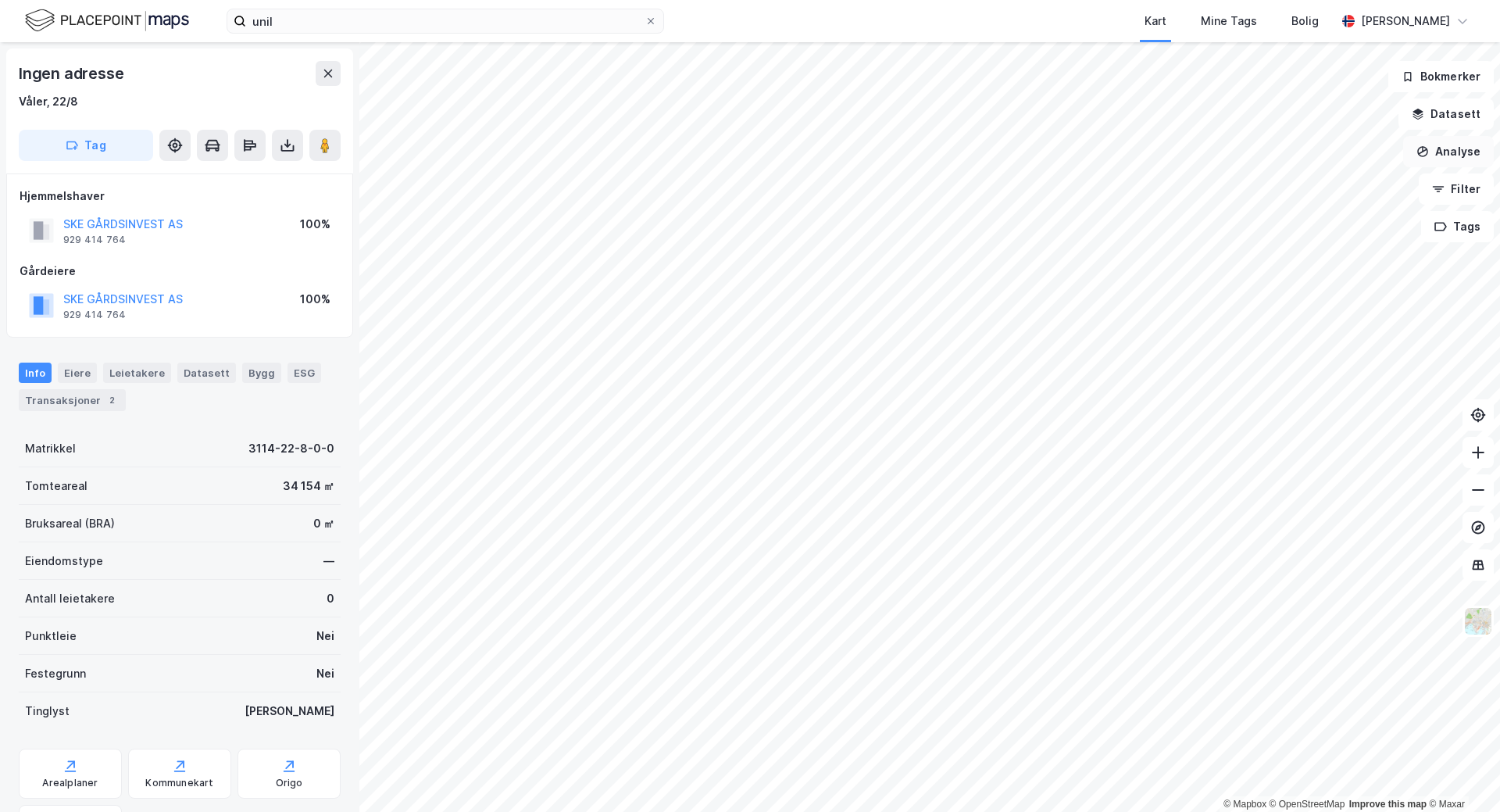
click at [1452, 161] on button "Analyse" at bounding box center [1449, 151] width 91 height 32
click at [1322, 180] on div "Tegn område" at bounding box center [1312, 185] width 136 height 14
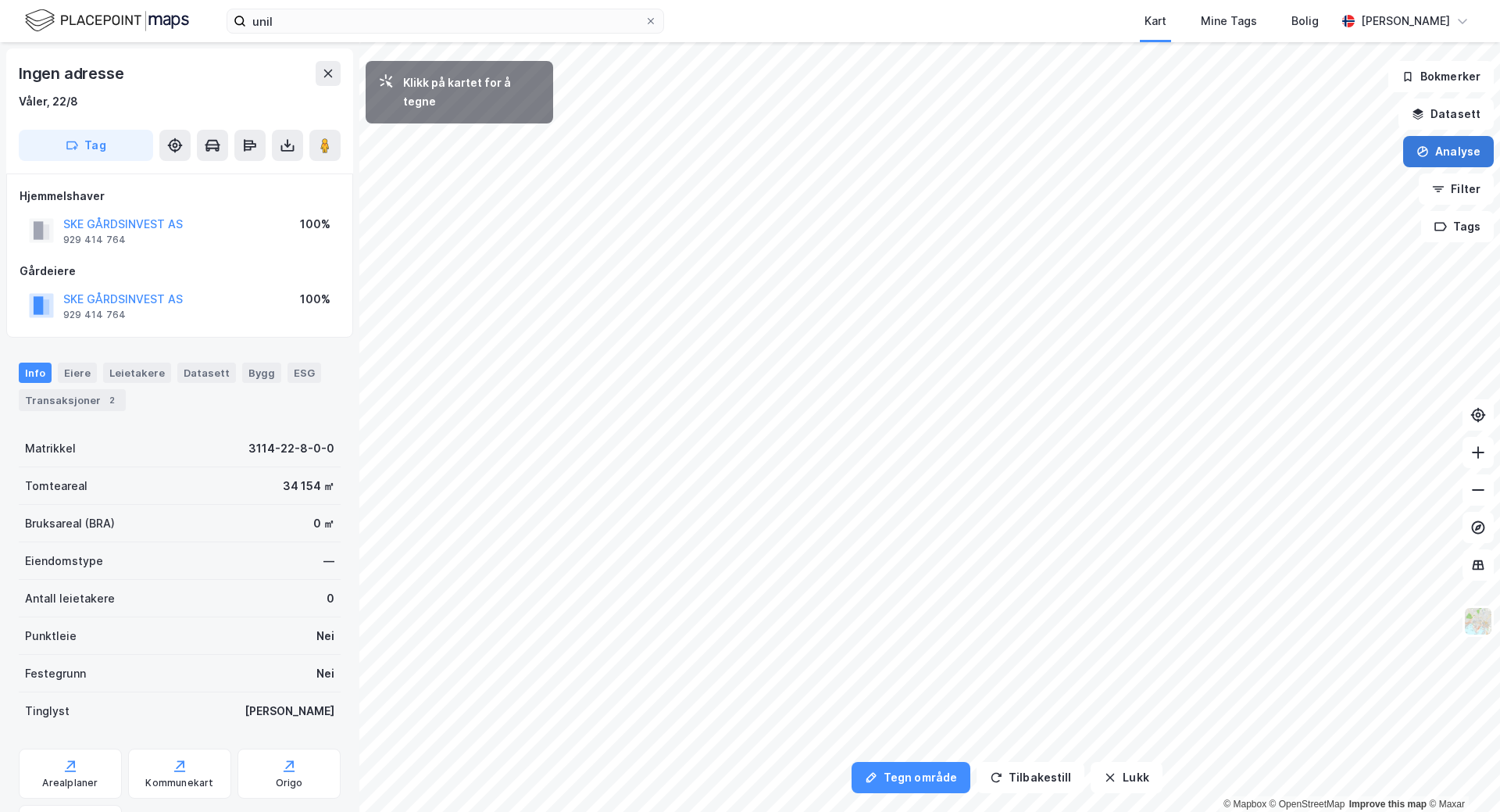
click at [1463, 149] on button "Analyse" at bounding box center [1449, 151] width 91 height 32
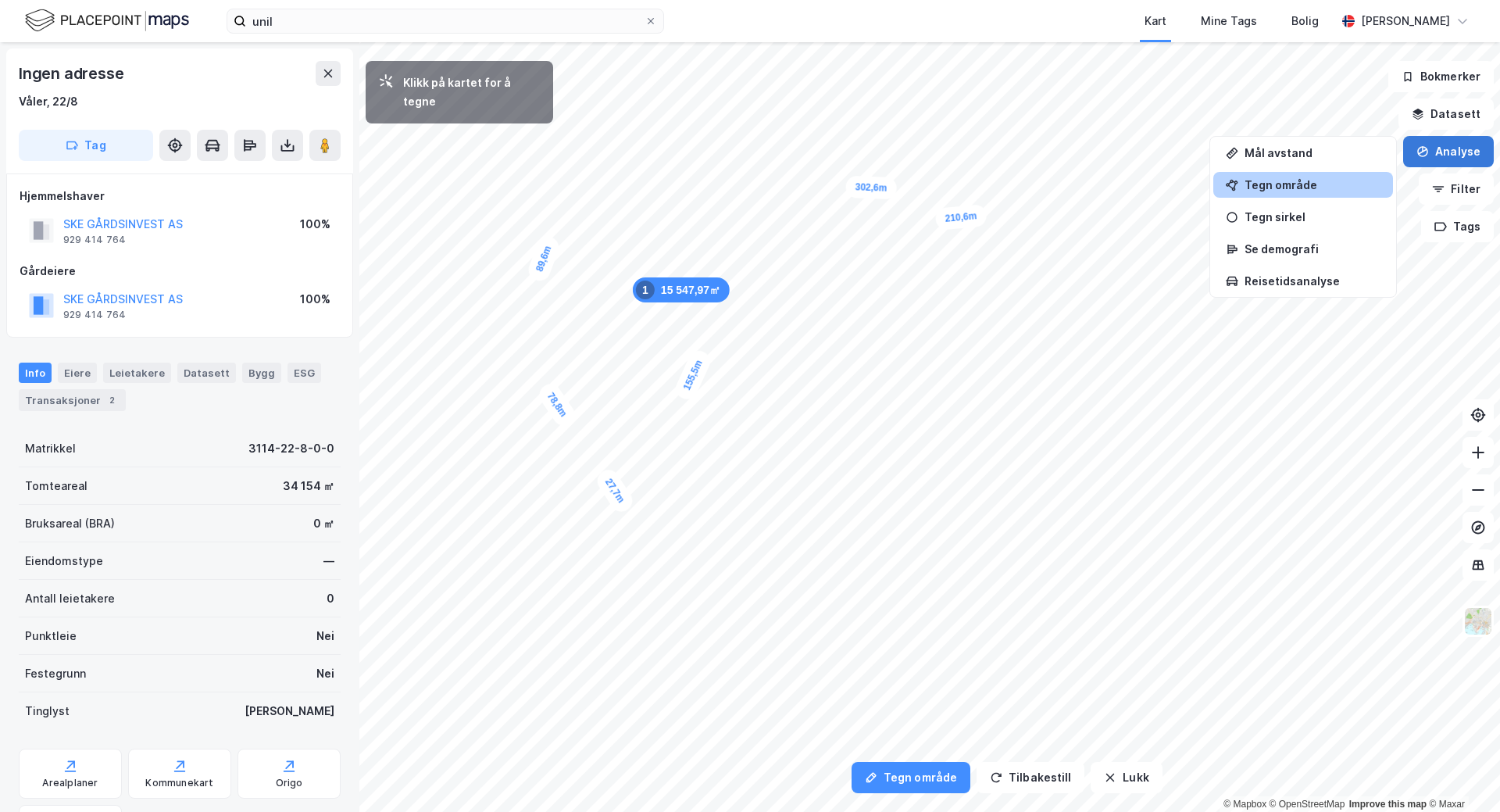
click at [1449, 150] on button "Analyse" at bounding box center [1449, 151] width 91 height 32
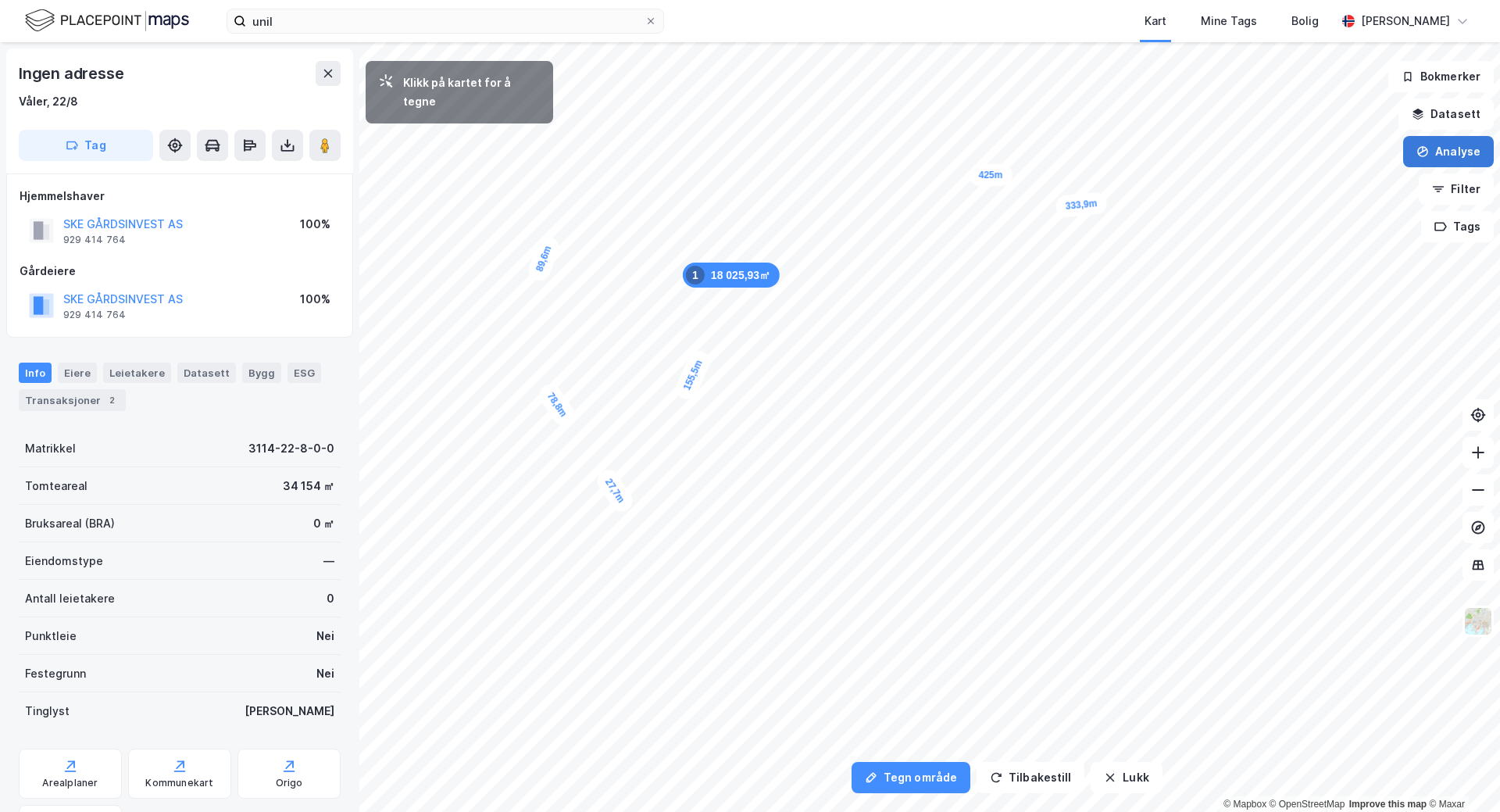
click at [1427, 163] on button "Analyse" at bounding box center [1449, 151] width 91 height 32
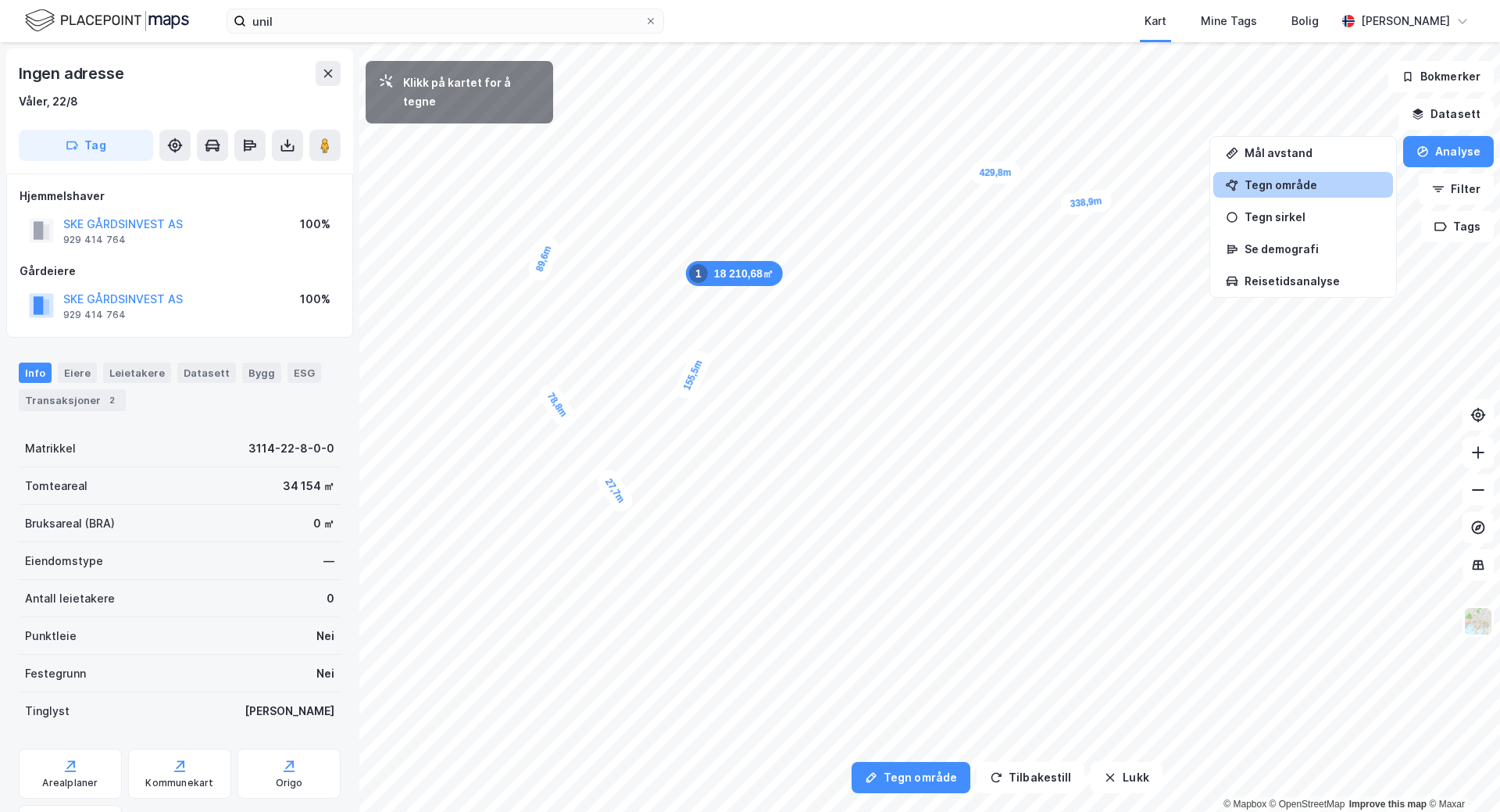
click at [1354, 182] on div "Tegn område" at bounding box center [1312, 185] width 136 height 14
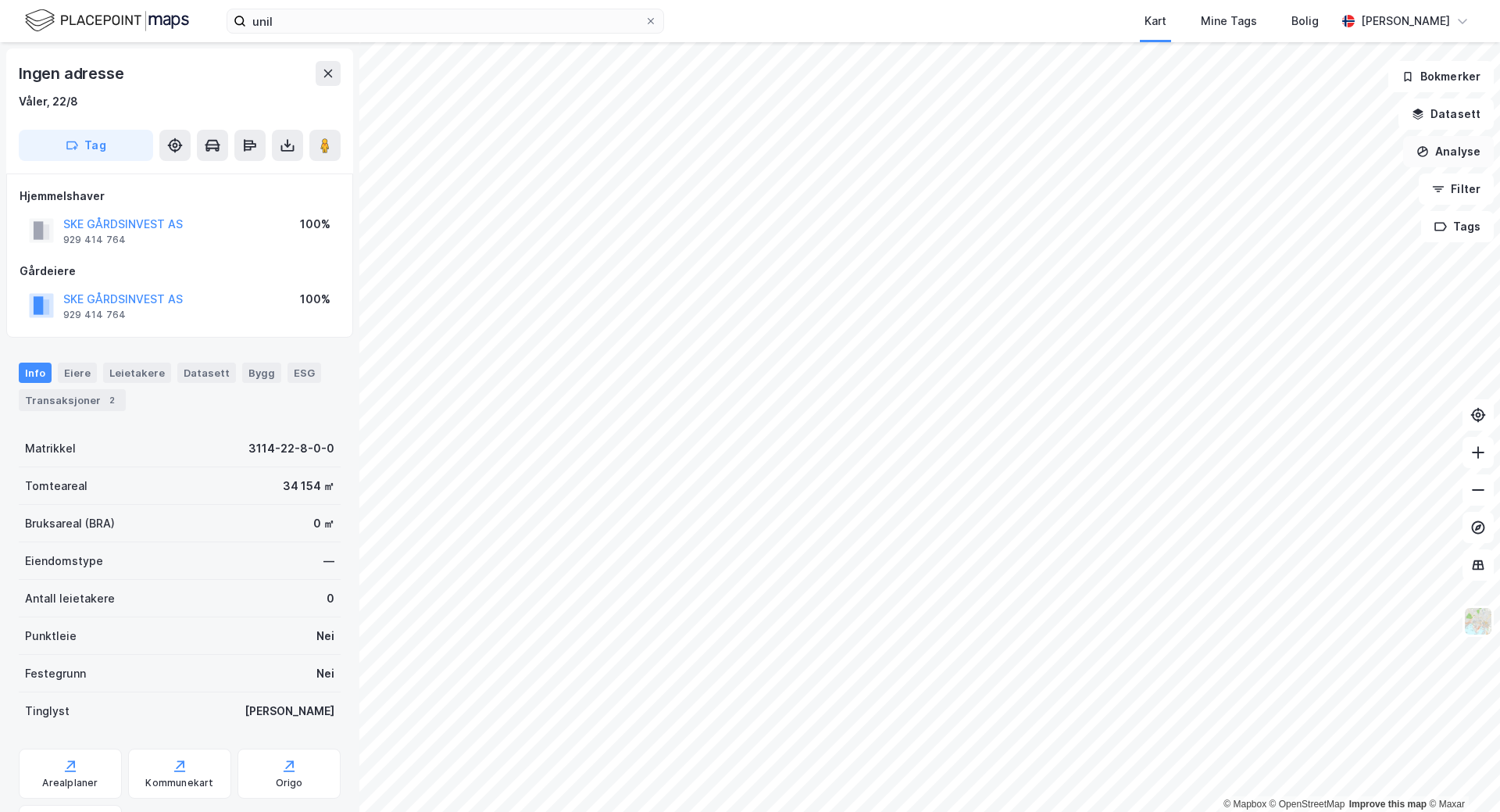
click at [1418, 157] on icon "button" at bounding box center [1423, 151] width 13 height 13
click at [1327, 180] on div "Tegn område" at bounding box center [1312, 185] width 136 height 14
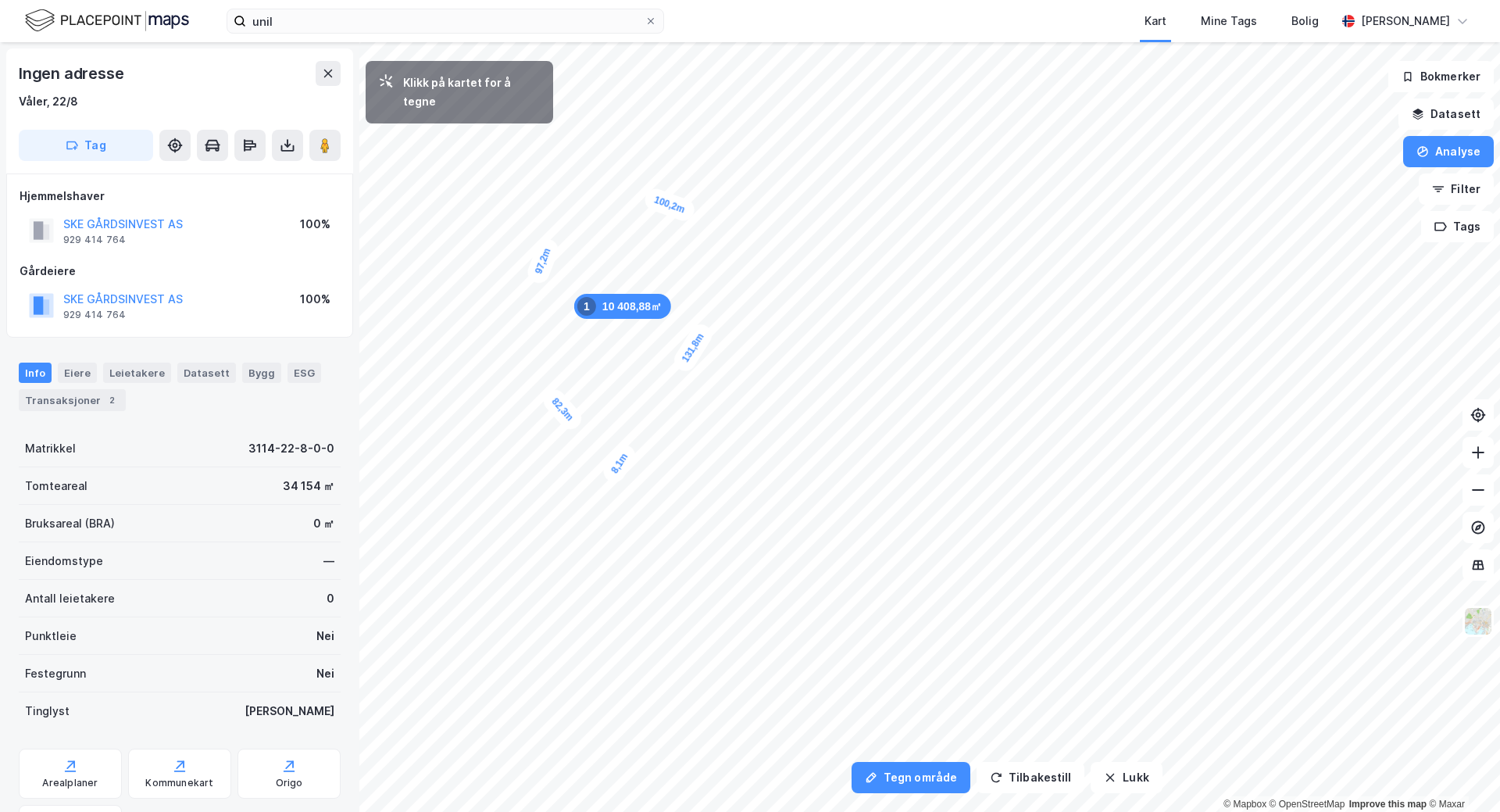
click at [625, 457] on div "8,1m" at bounding box center [619, 463] width 40 height 45
click at [764, 614] on div "15,8m" at bounding box center [750, 624] width 49 height 47
click at [708, 553] on div "107,4m" at bounding box center [696, 535] width 50 height 52
click at [624, 459] on div "6,8m" at bounding box center [619, 465] width 44 height 43
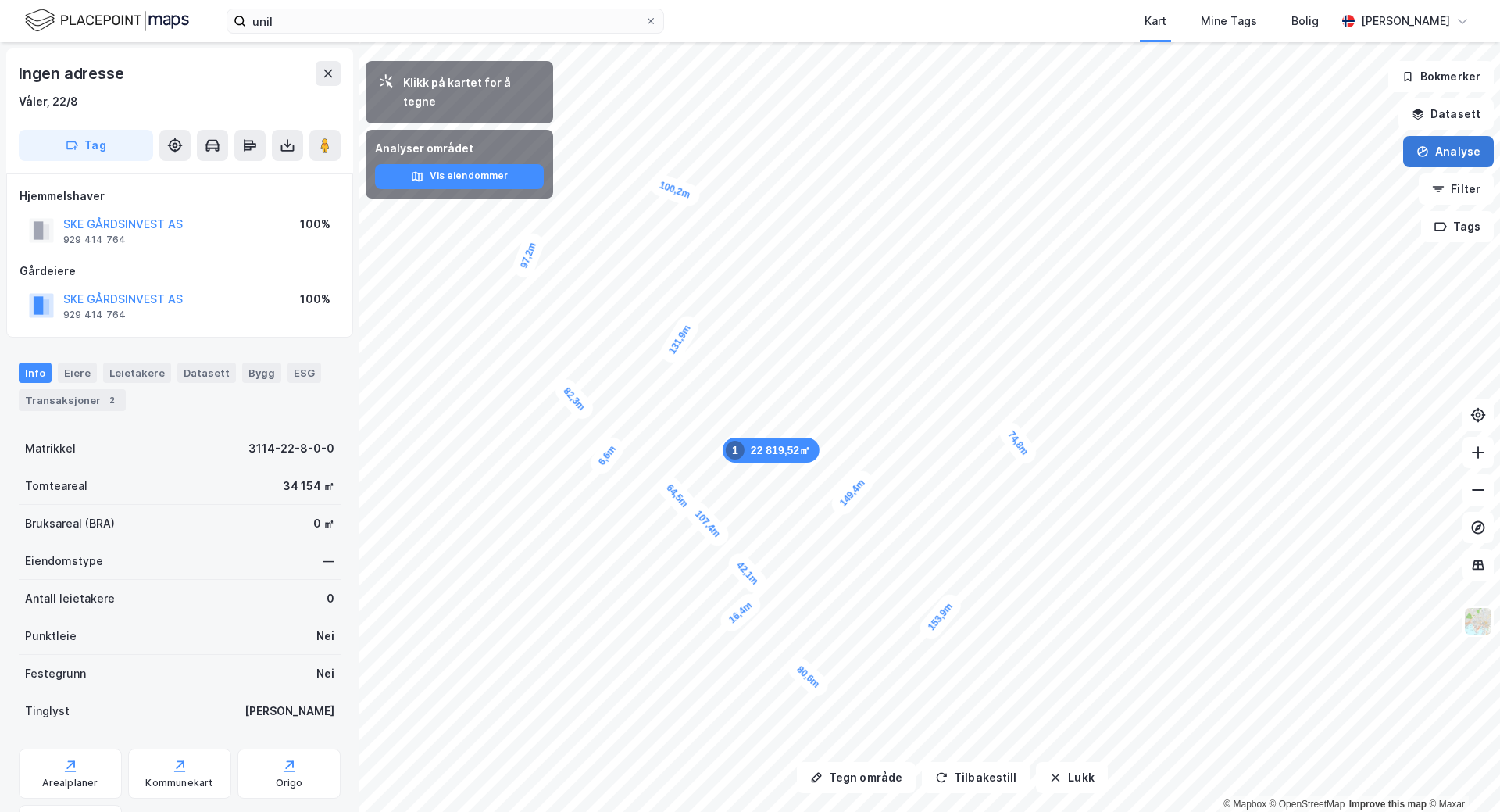
click at [1435, 142] on button "Analyse" at bounding box center [1449, 151] width 91 height 32
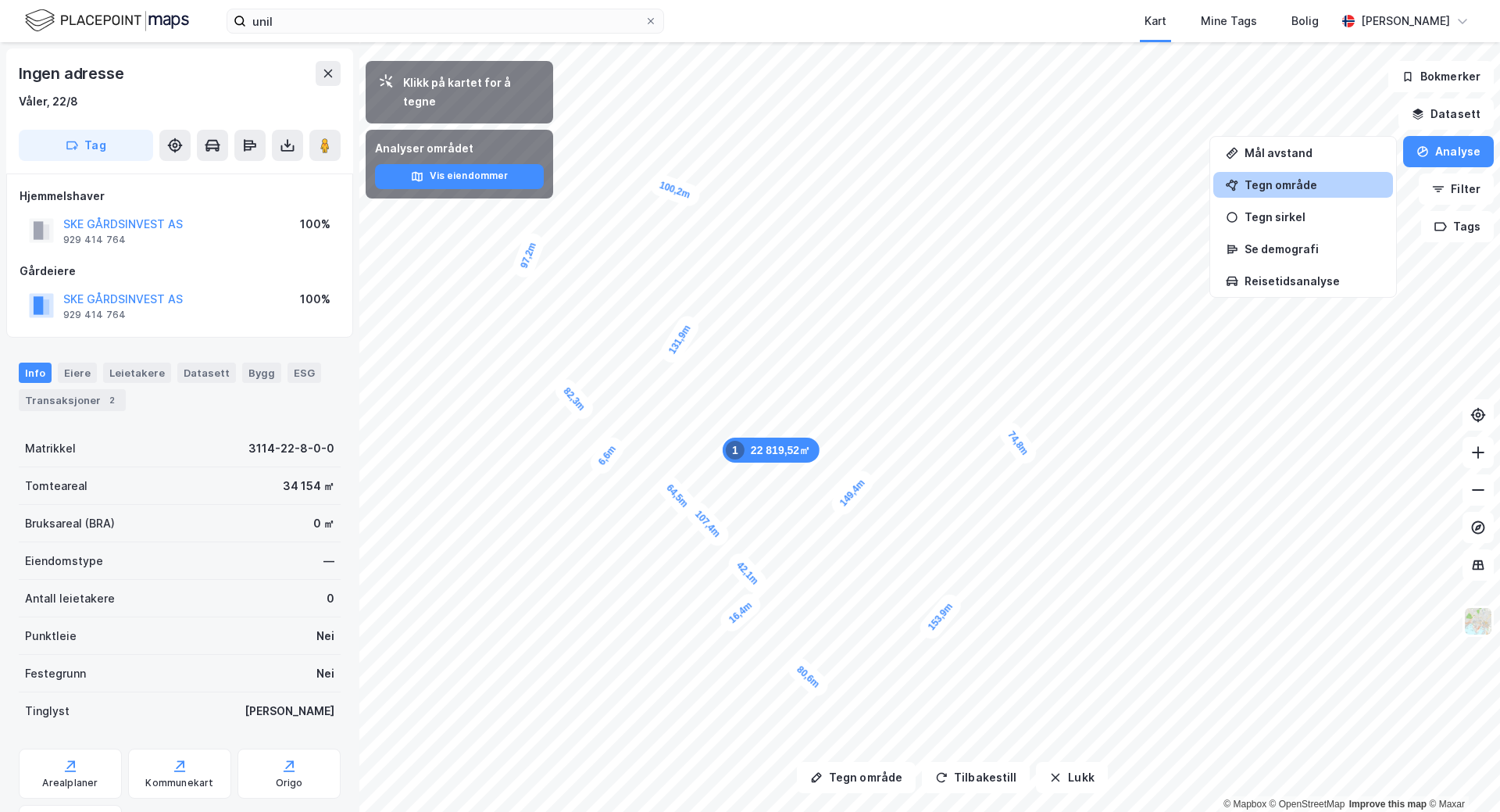
click at [1297, 183] on div "Tegn område" at bounding box center [1312, 185] width 136 height 14
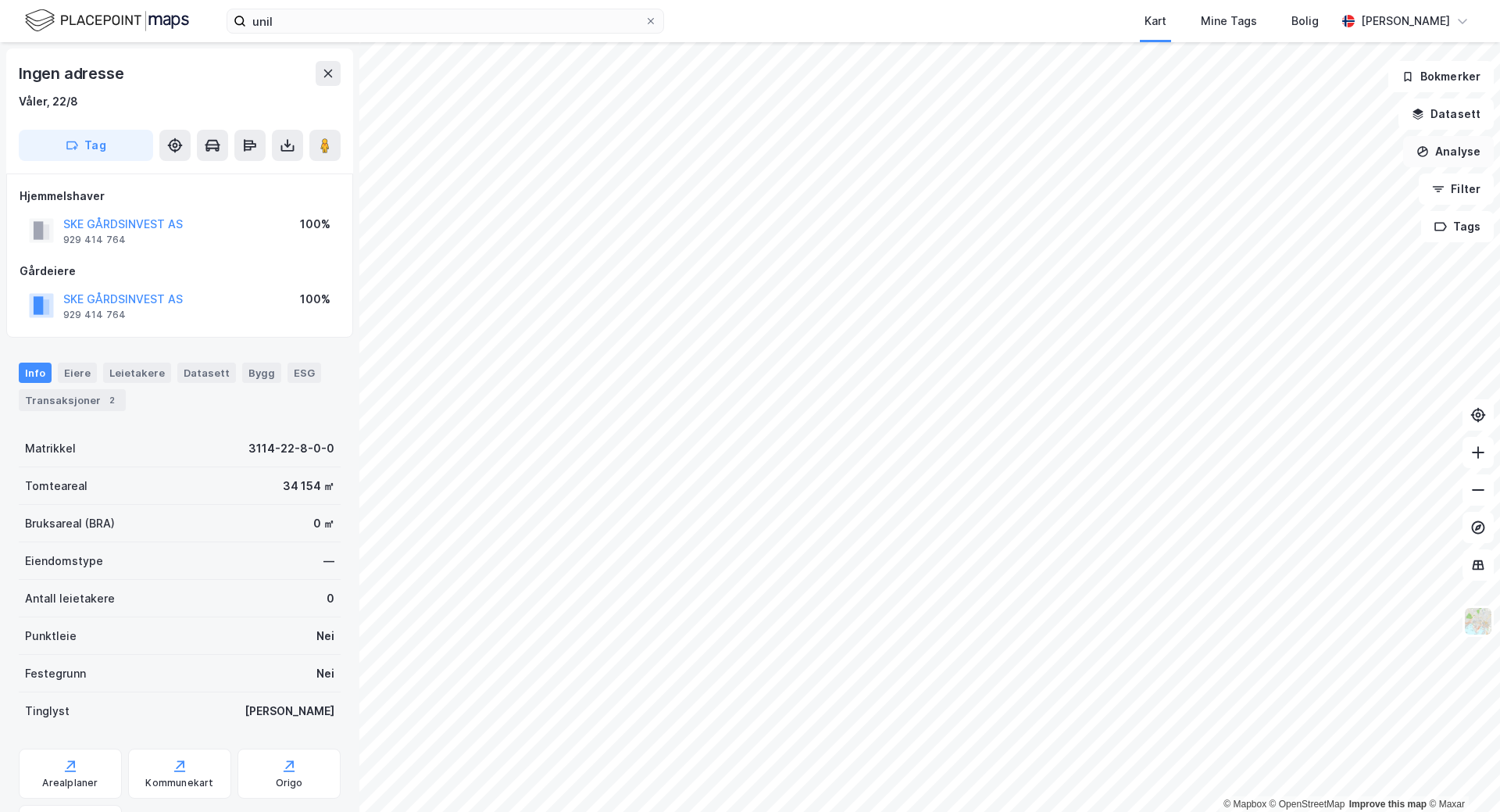
click at [1457, 157] on button "Analyse" at bounding box center [1449, 151] width 91 height 32
click at [1302, 186] on div "Tegn område" at bounding box center [1312, 185] width 136 height 14
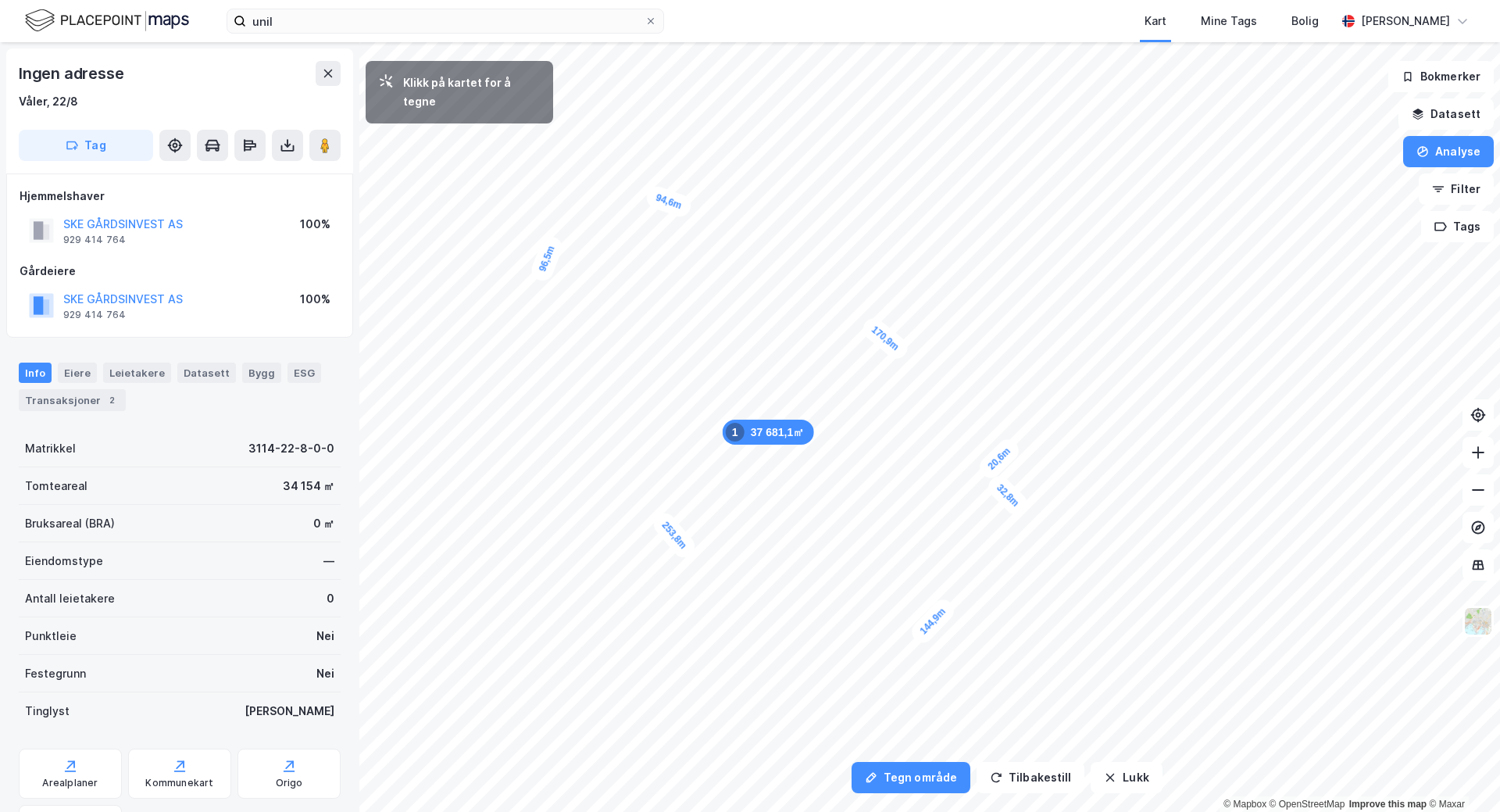
click at [1014, 444] on div "20,6m" at bounding box center [998, 458] width 48 height 48
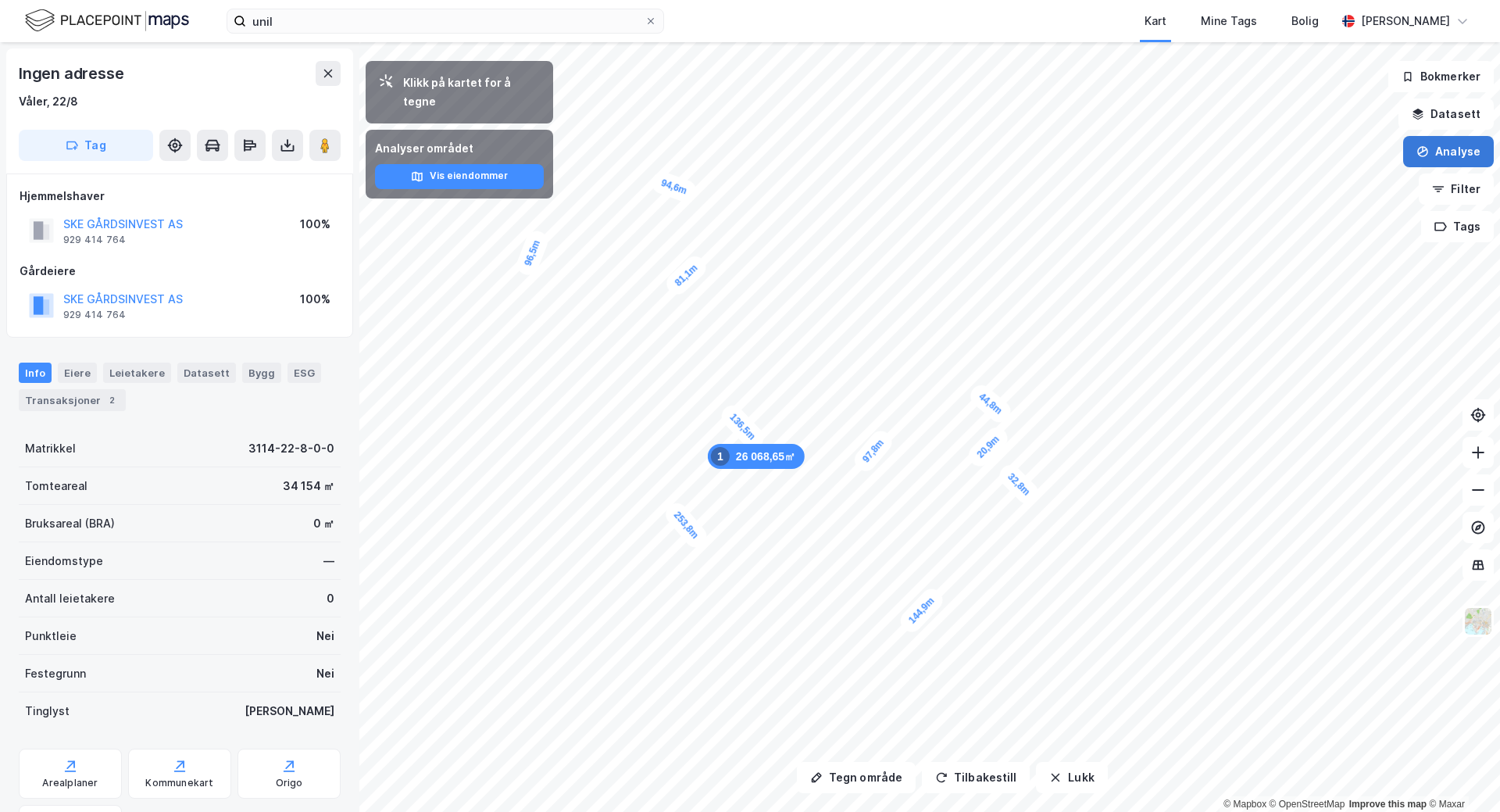
click at [1445, 157] on button "Analyse" at bounding box center [1449, 151] width 91 height 32
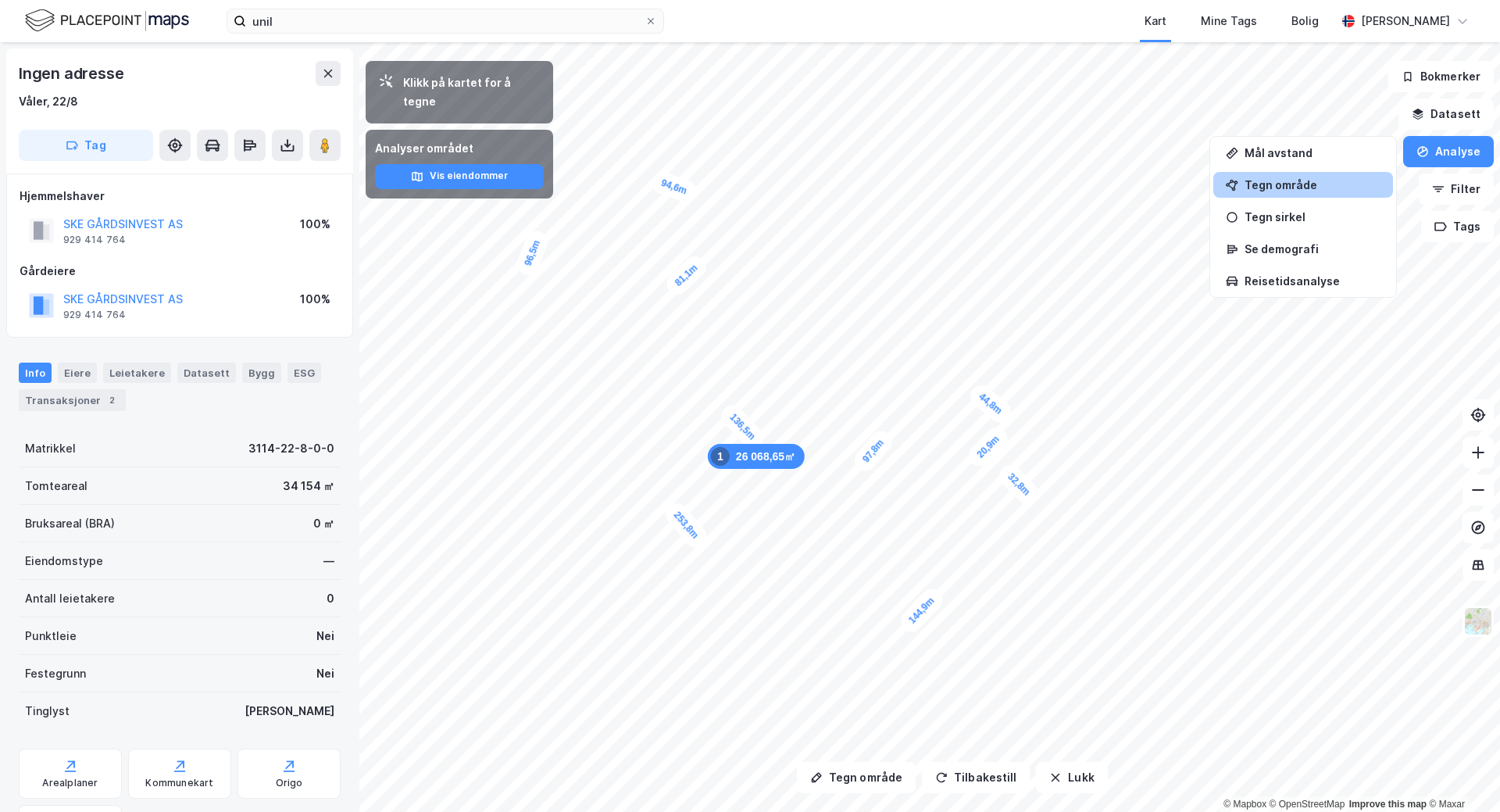
click at [1317, 191] on div "Tegn område" at bounding box center [1312, 185] width 136 height 14
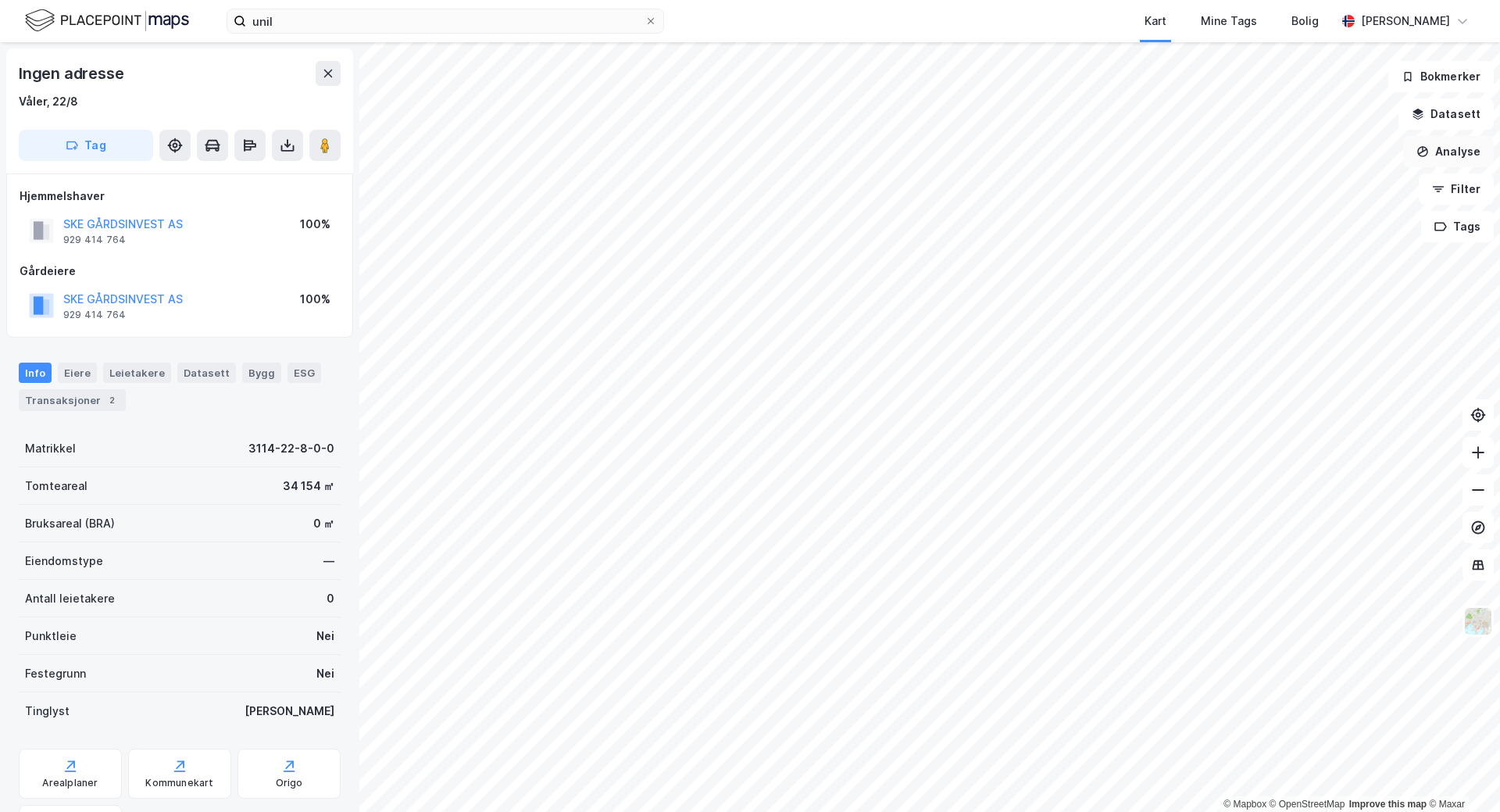
click at [1433, 159] on button "Analyse" at bounding box center [1449, 151] width 91 height 32
click at [1289, 185] on div "Tegn område" at bounding box center [1312, 185] width 136 height 14
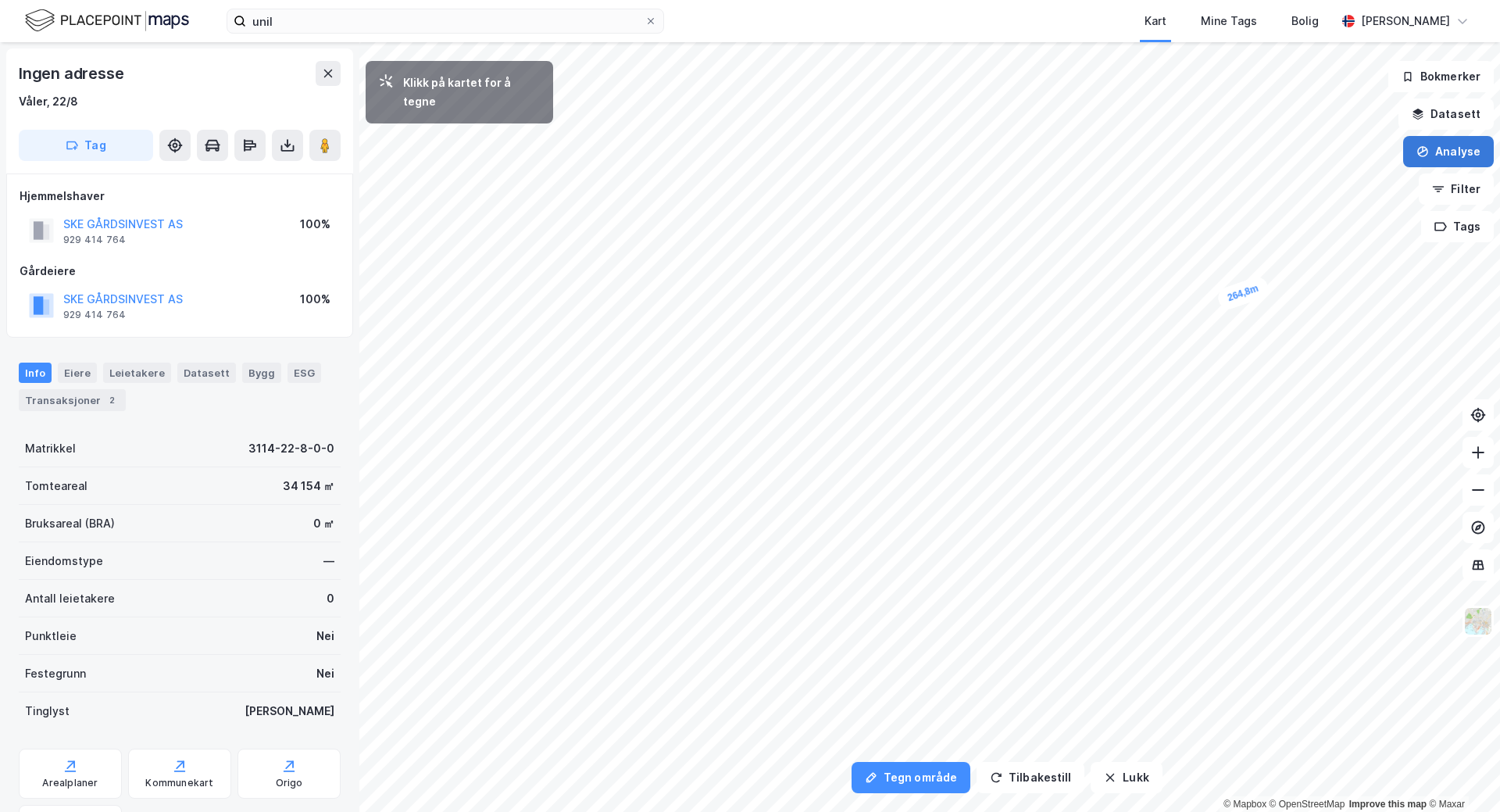
click at [1444, 151] on button "Analyse" at bounding box center [1449, 151] width 91 height 32
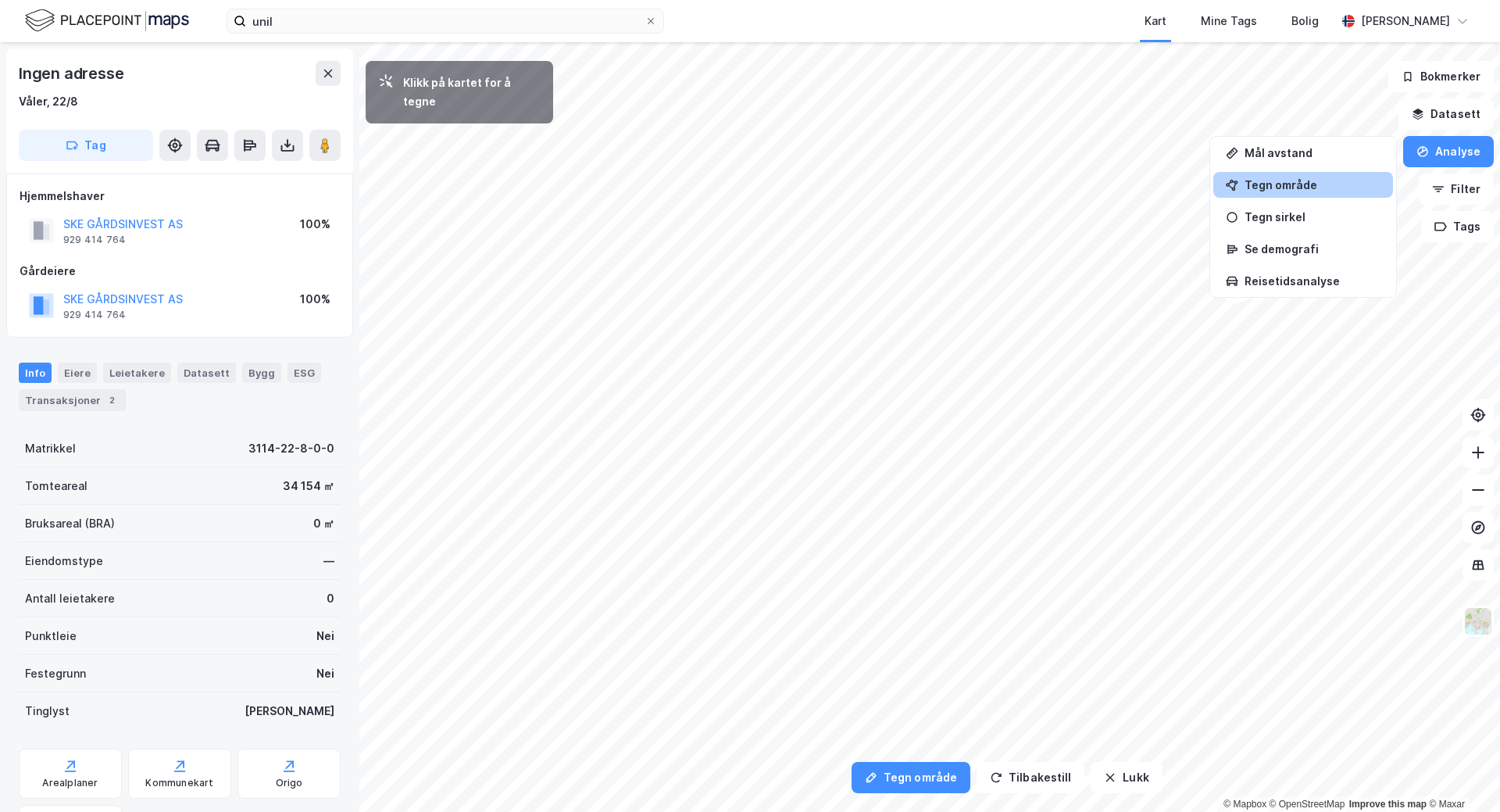
click at [1296, 186] on div "Tegn område" at bounding box center [1312, 185] width 136 height 14
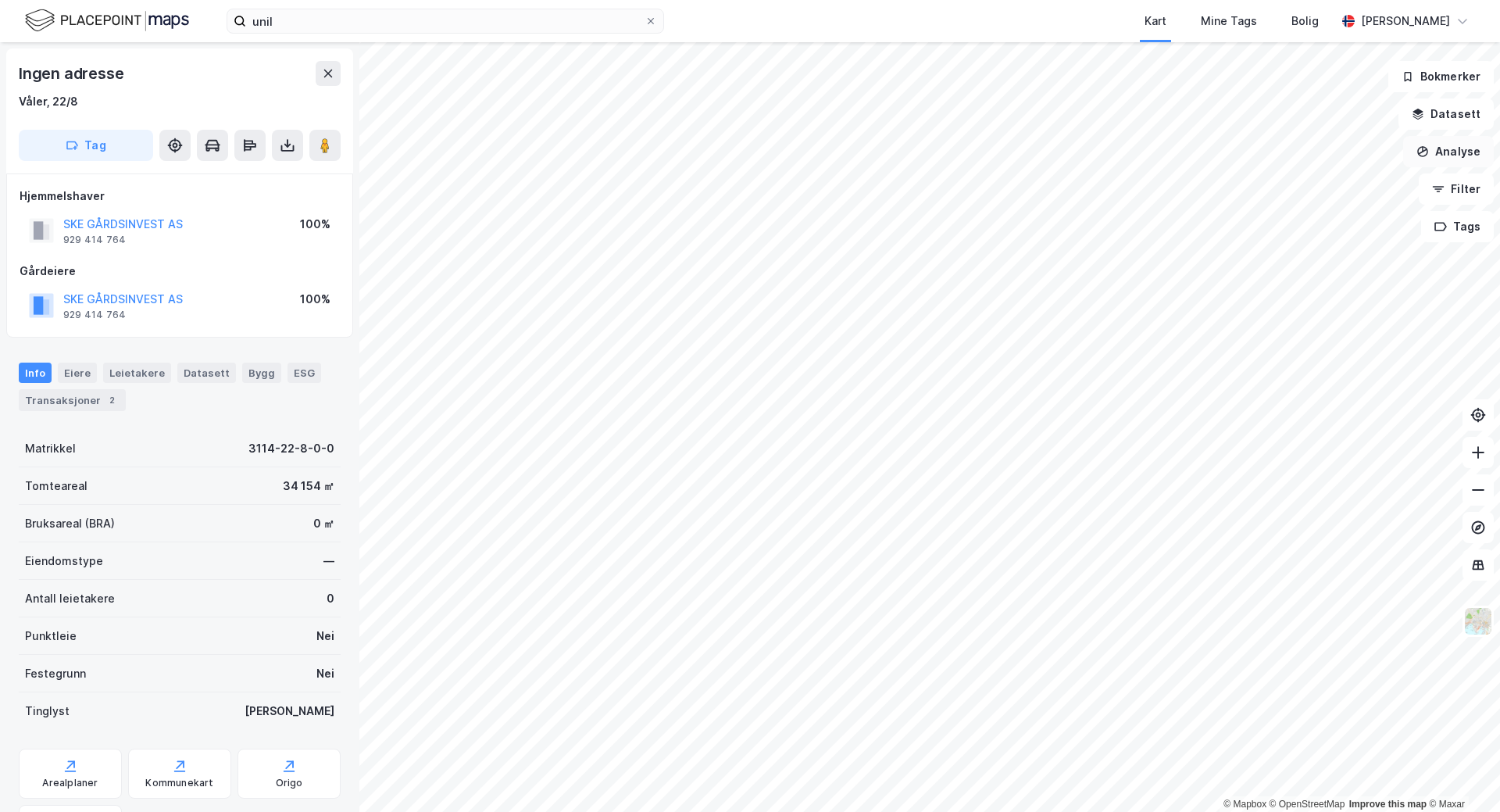
click at [1463, 152] on button "Analyse" at bounding box center [1449, 151] width 91 height 32
click at [1332, 185] on div "Tegn område" at bounding box center [1312, 185] width 136 height 14
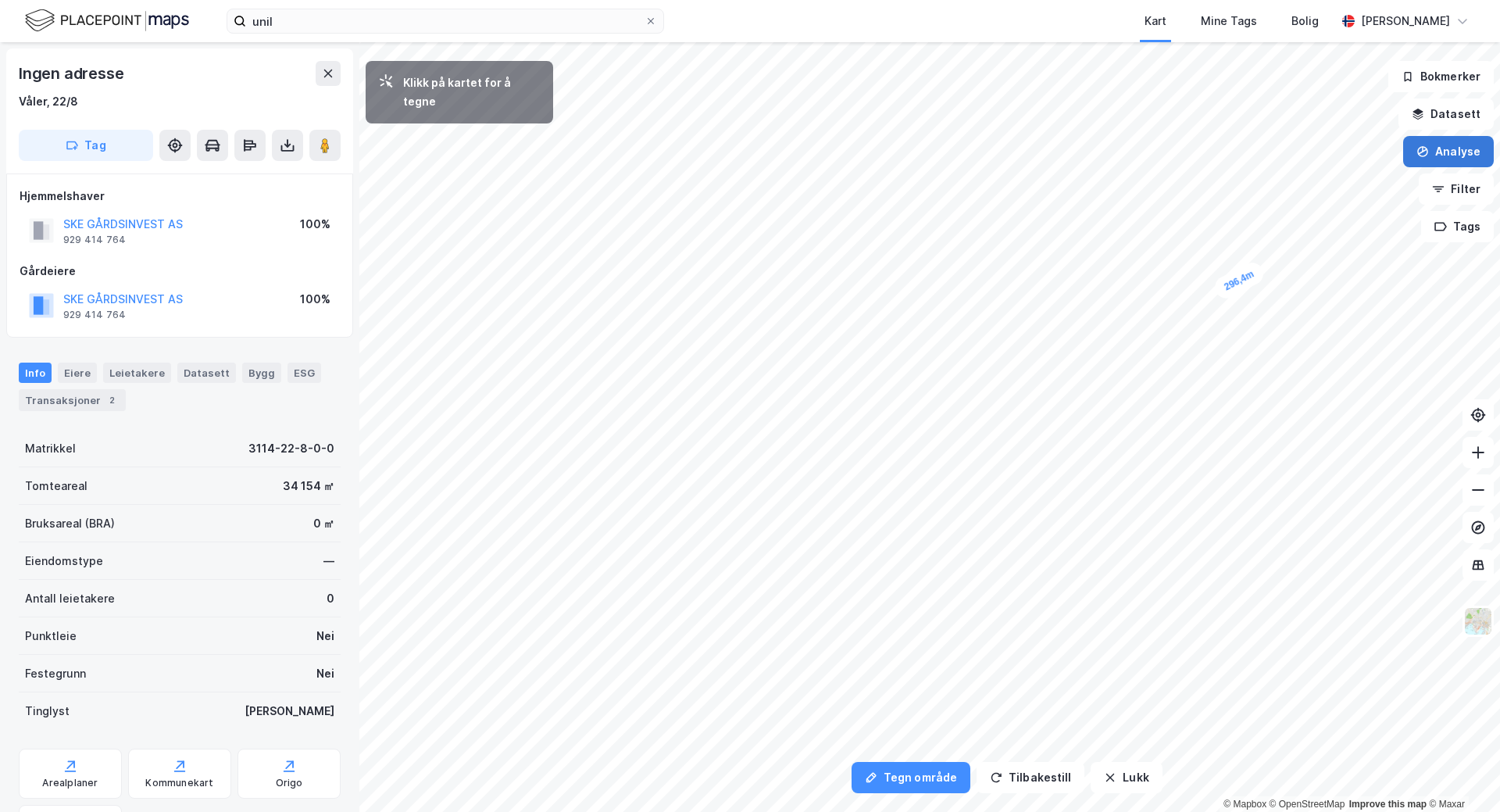
click at [1468, 146] on button "Analyse" at bounding box center [1449, 151] width 91 height 32
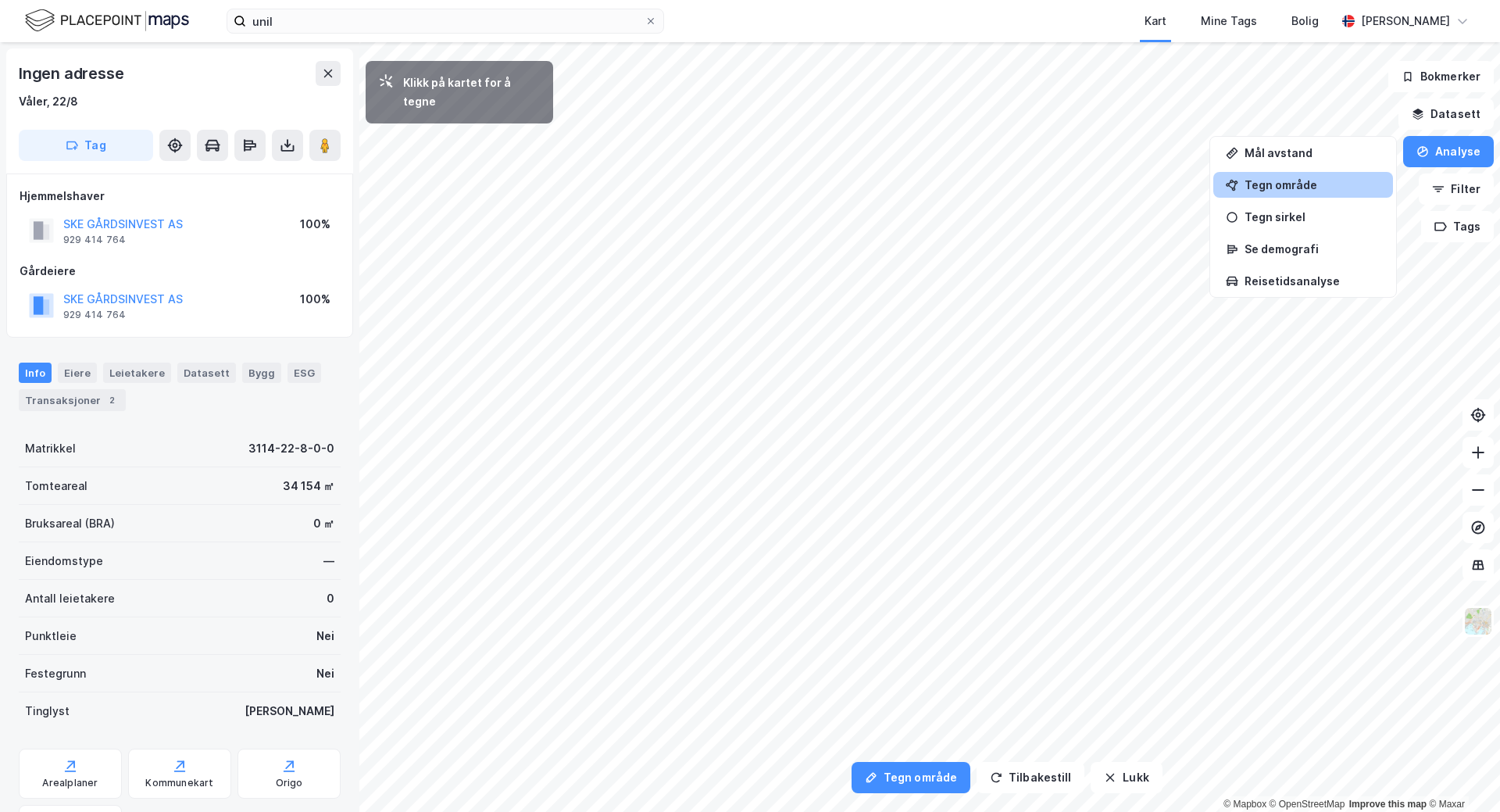
click at [1309, 185] on div "Tegn område" at bounding box center [1312, 185] width 136 height 14
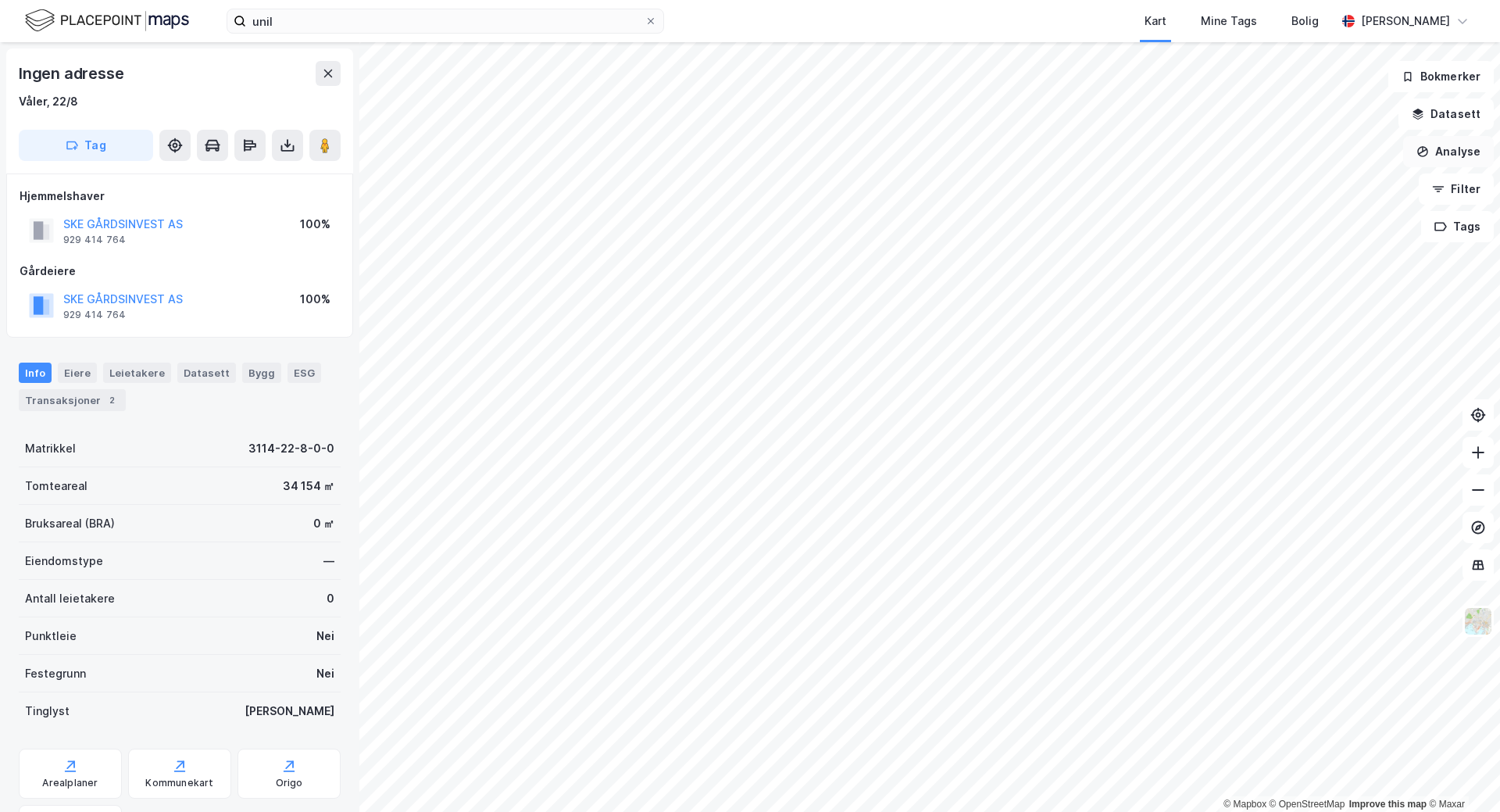
click at [1457, 154] on button "Analyse" at bounding box center [1449, 151] width 91 height 32
click at [1286, 180] on div "Tegn område" at bounding box center [1312, 185] width 136 height 14
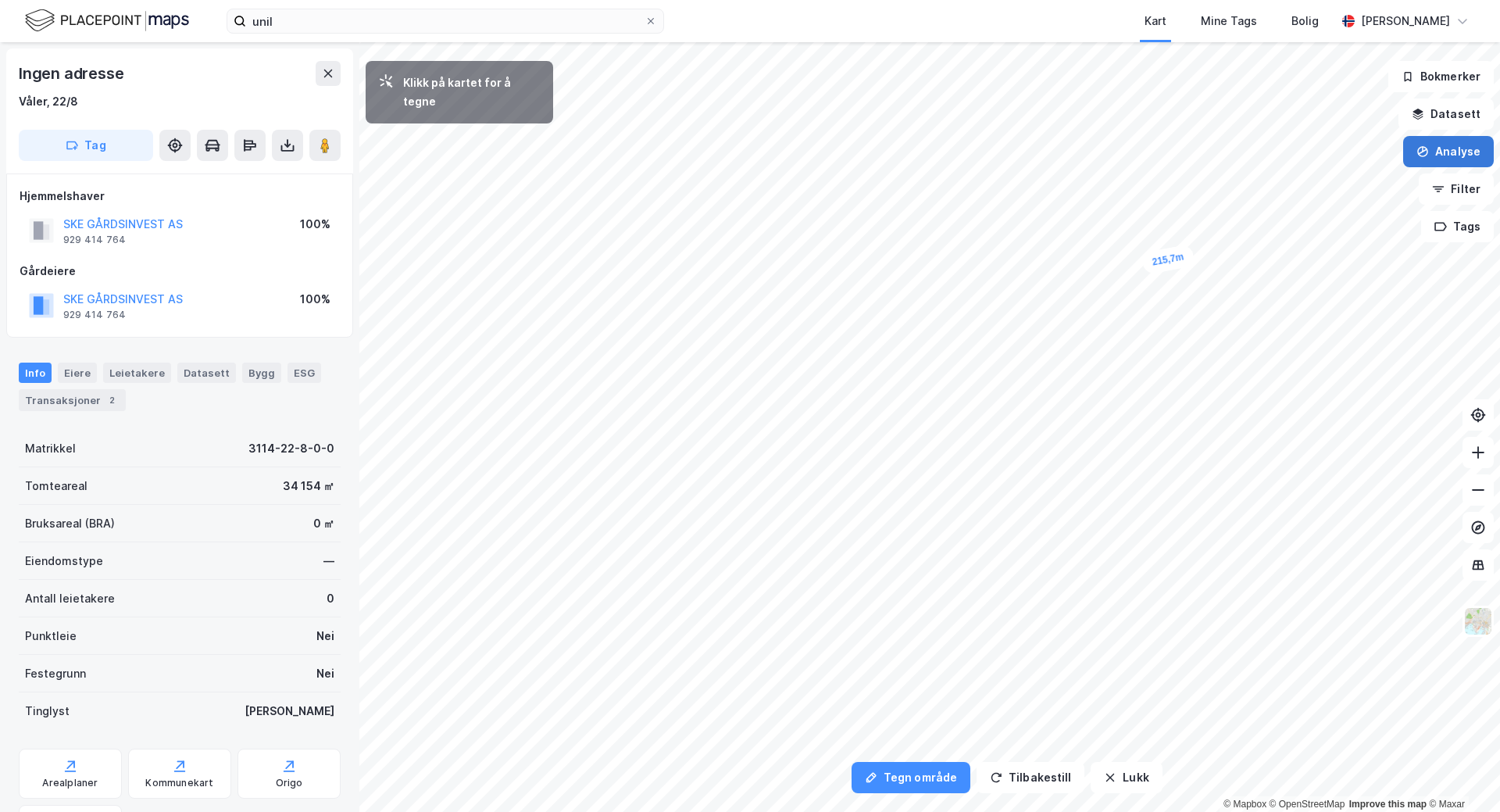
click at [1449, 153] on button "Analyse" at bounding box center [1449, 151] width 91 height 32
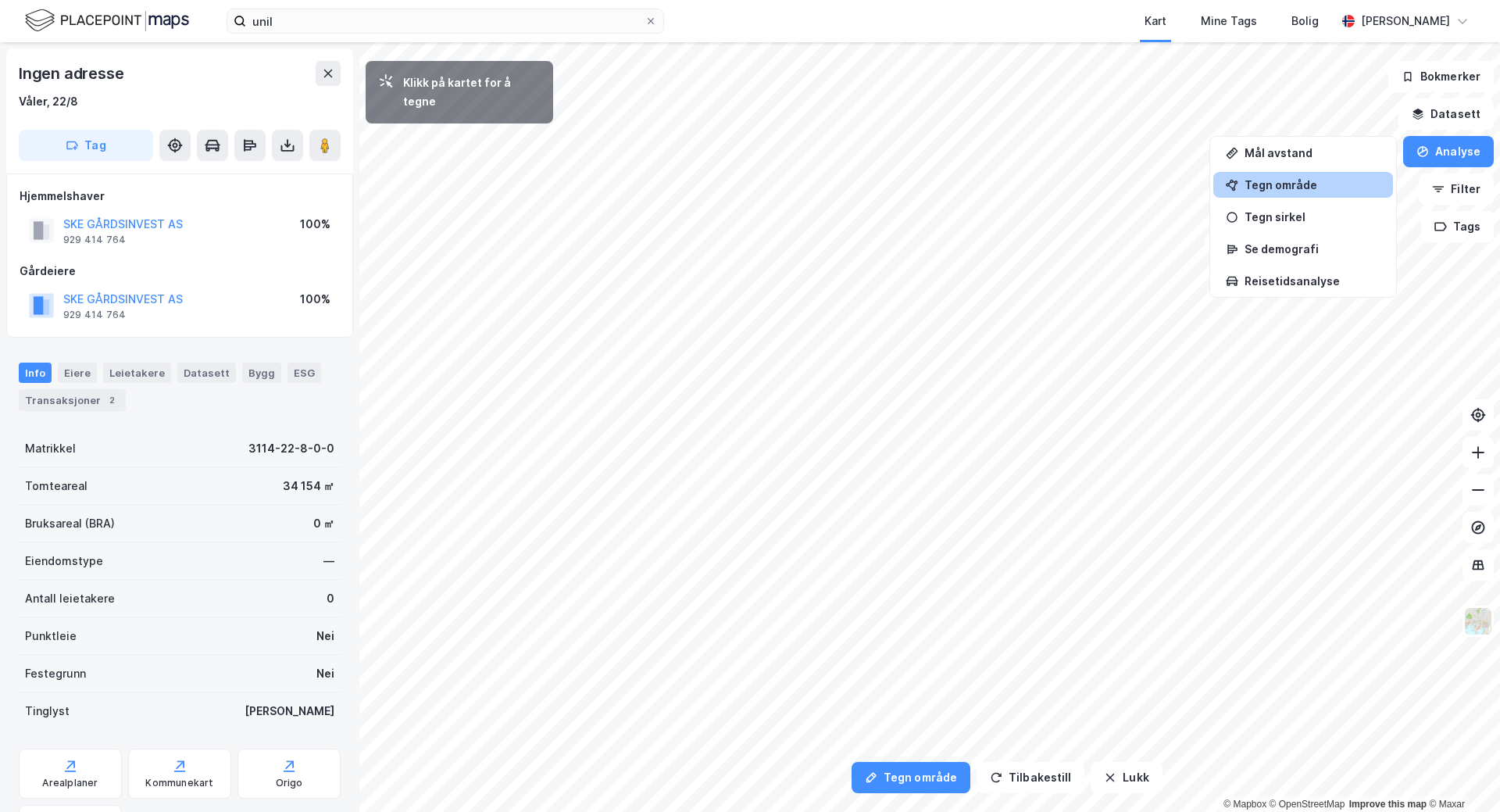
click at [1297, 182] on div "Tegn område" at bounding box center [1312, 185] width 136 height 14
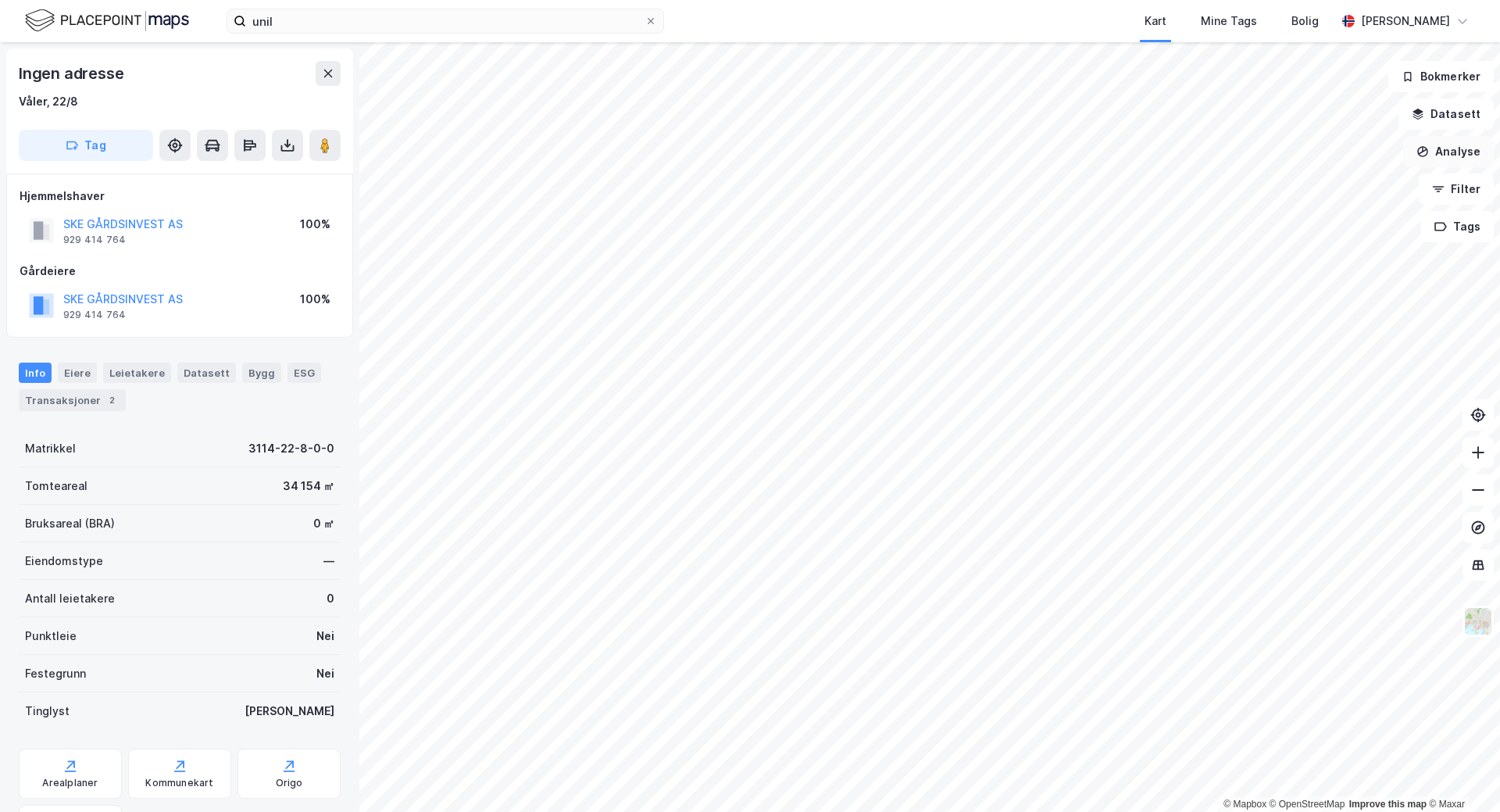
click at [1448, 152] on button "Analyse" at bounding box center [1449, 151] width 91 height 32
click at [1278, 186] on div "Tegn område" at bounding box center [1312, 185] width 136 height 14
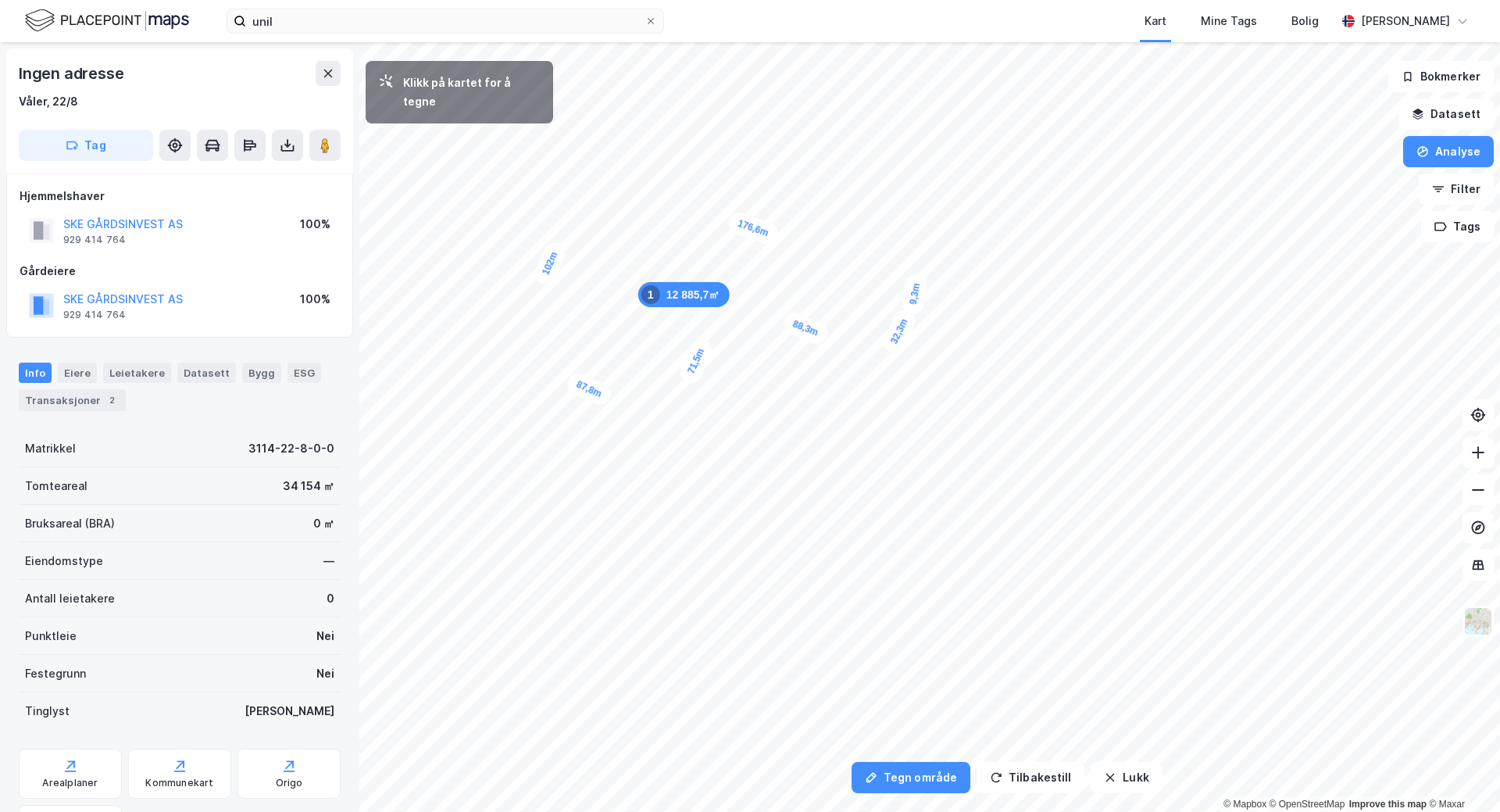
click at [913, 302] on div "9,3m" at bounding box center [915, 293] width 28 height 43
